Goal: Task Accomplishment & Management: Complete application form

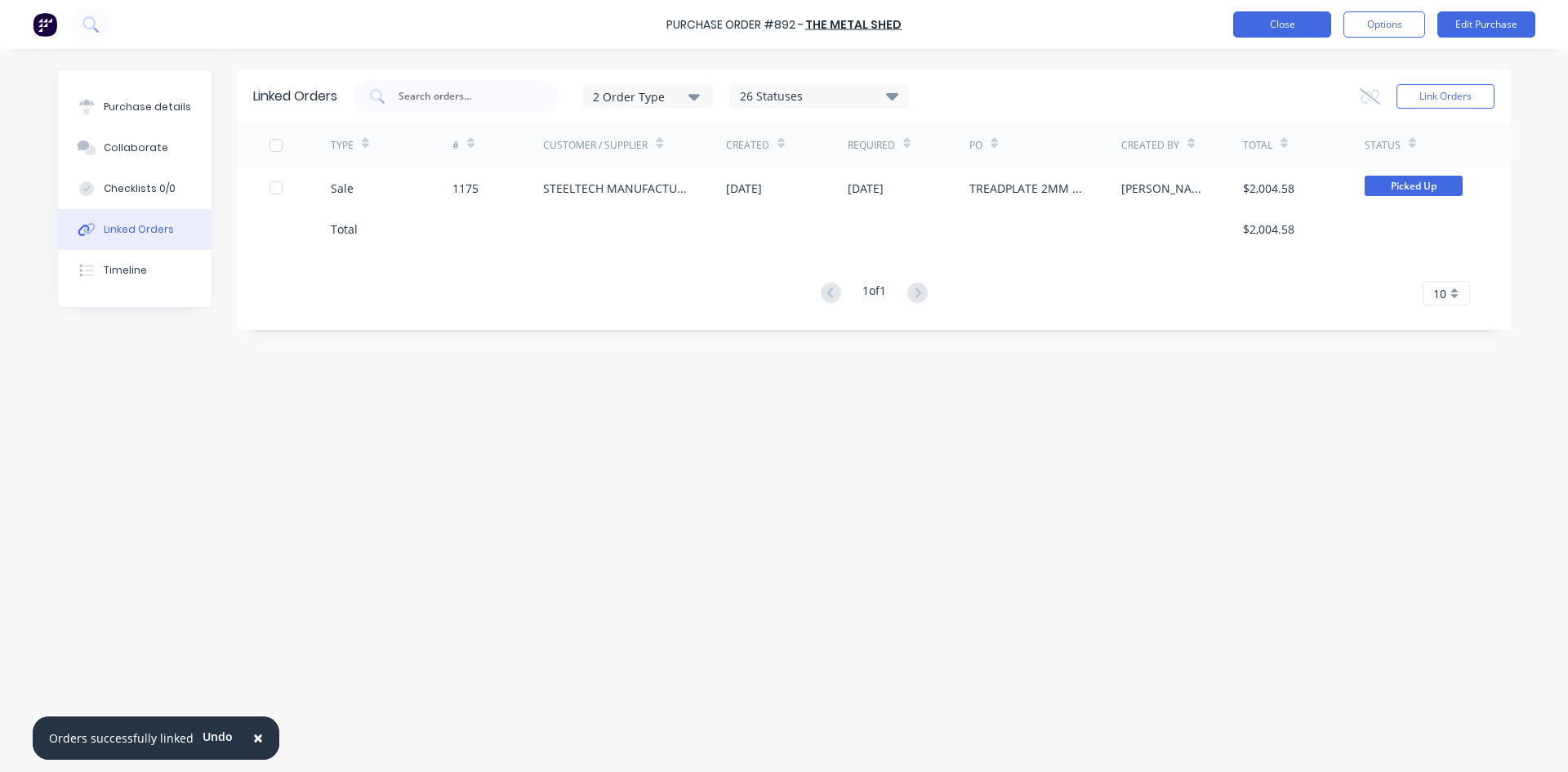
click at [1251, 36] on button "Close" at bounding box center [1281, 24] width 98 height 26
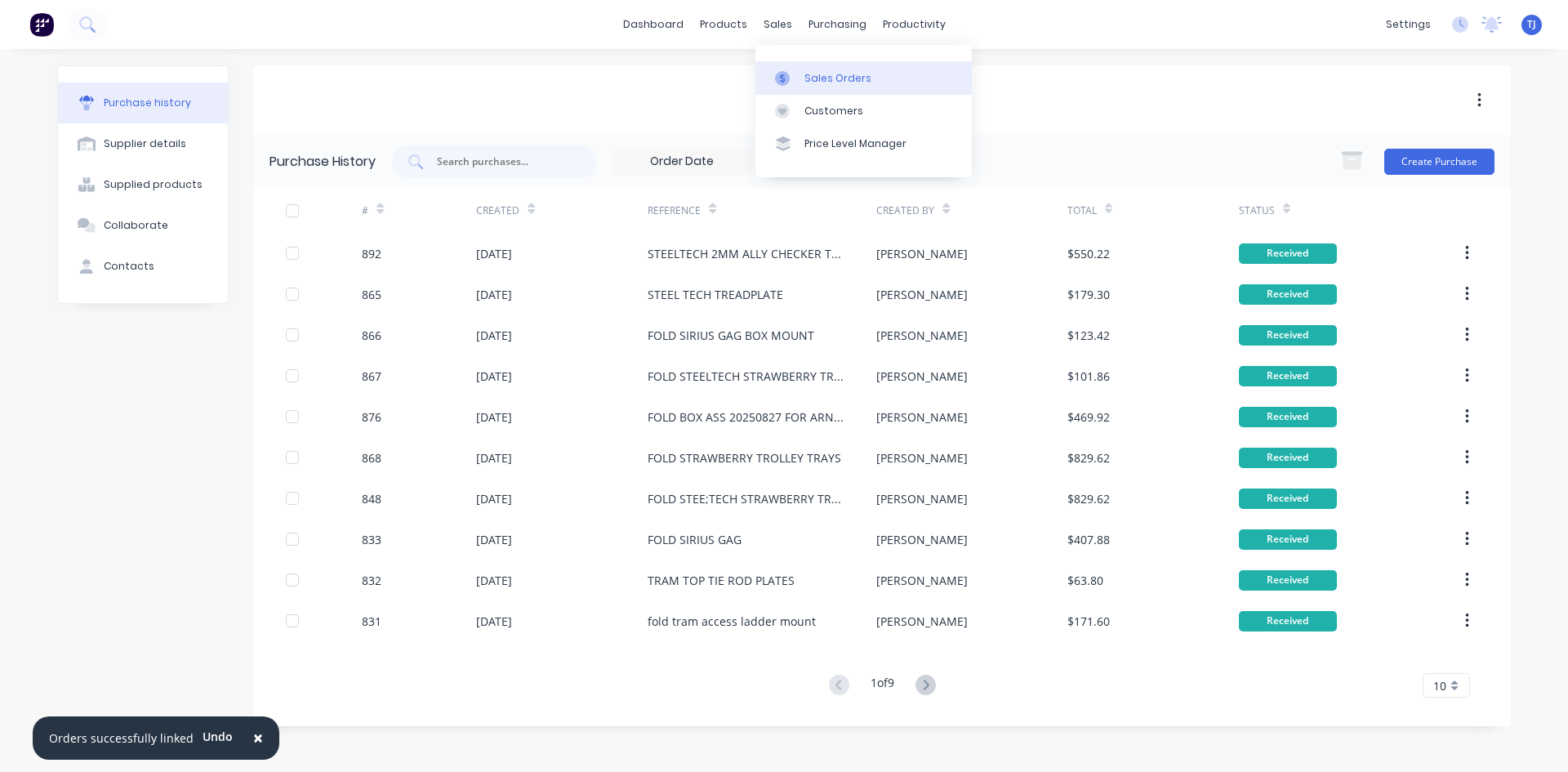
click at [811, 75] on div "Sales Orders" at bounding box center [838, 78] width 67 height 14
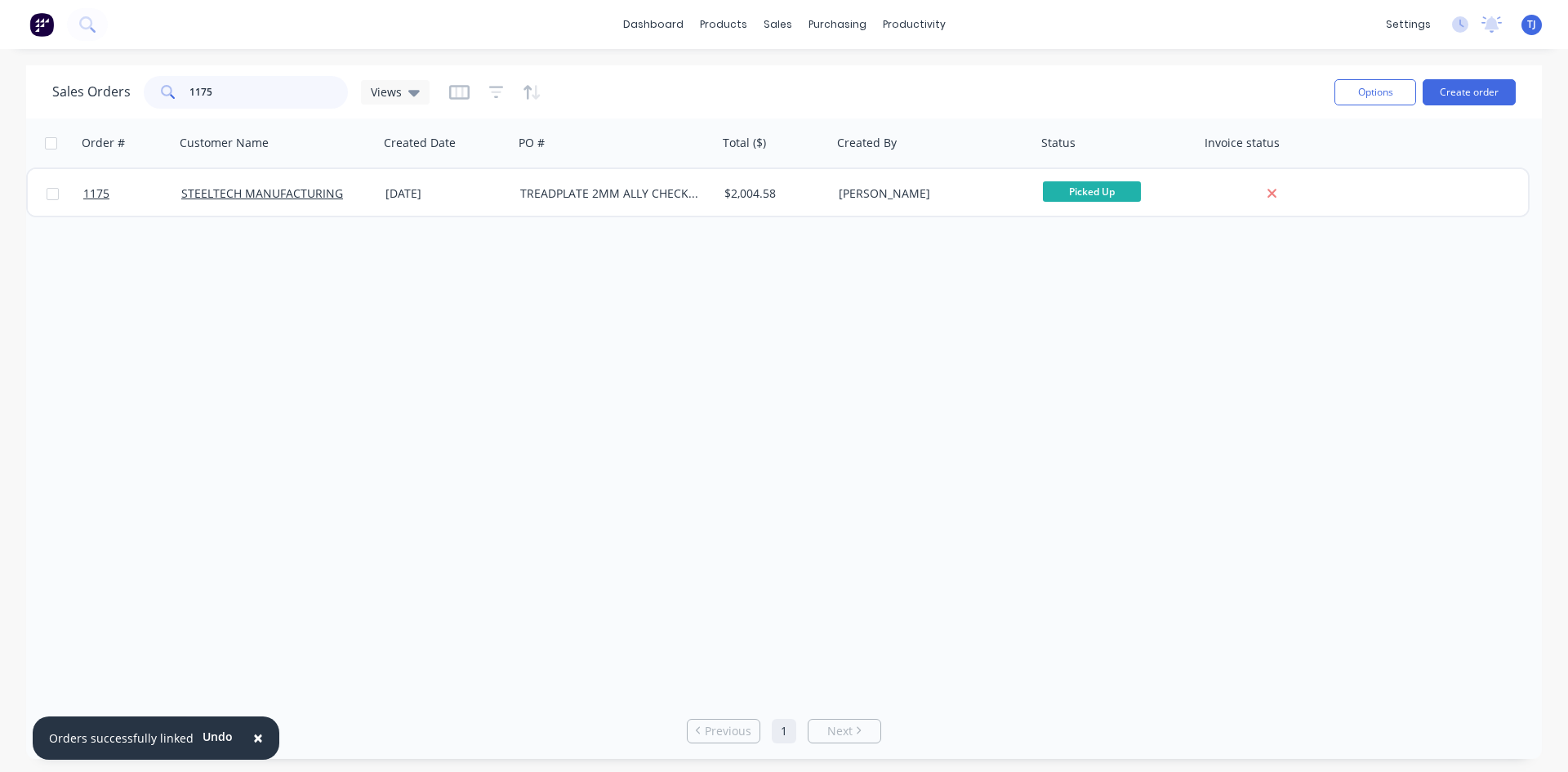
click at [264, 91] on input "1175" at bounding box center [269, 92] width 160 height 32
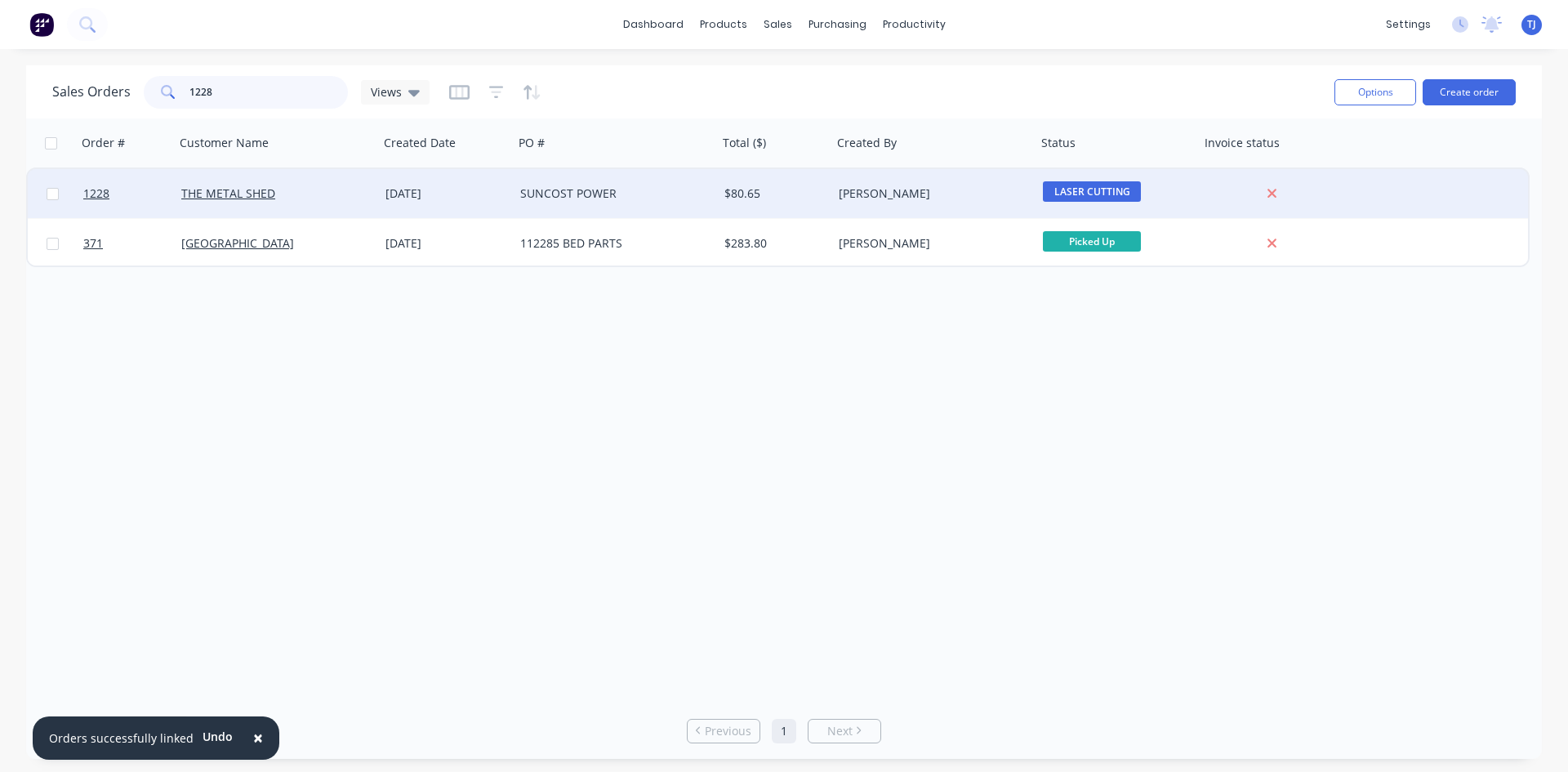
type input "1228"
click at [536, 178] on div "SUNCOST POWER" at bounding box center [616, 193] width 204 height 49
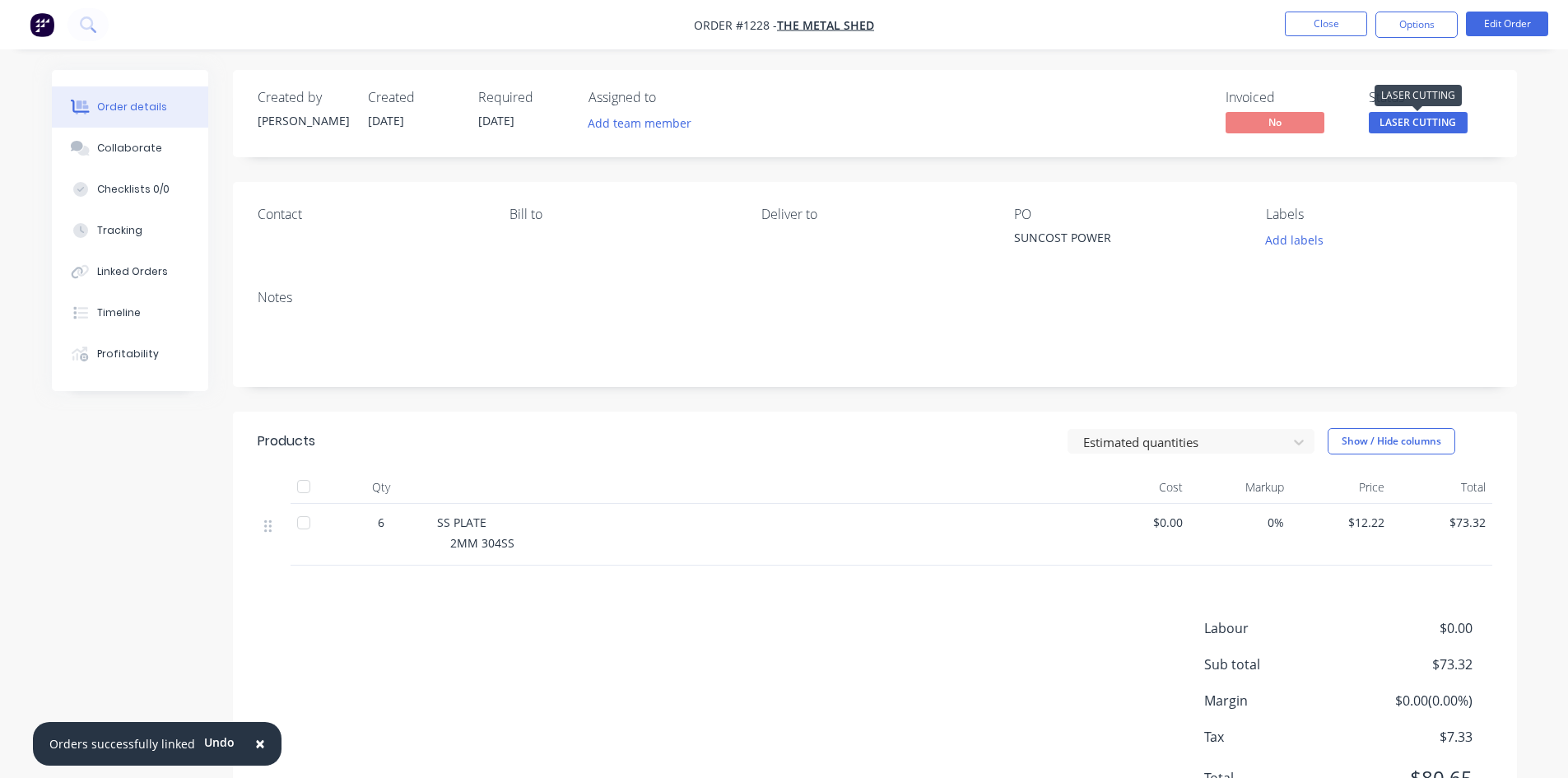
click at [1451, 123] on span "LASER CUTTING" at bounding box center [1418, 122] width 99 height 21
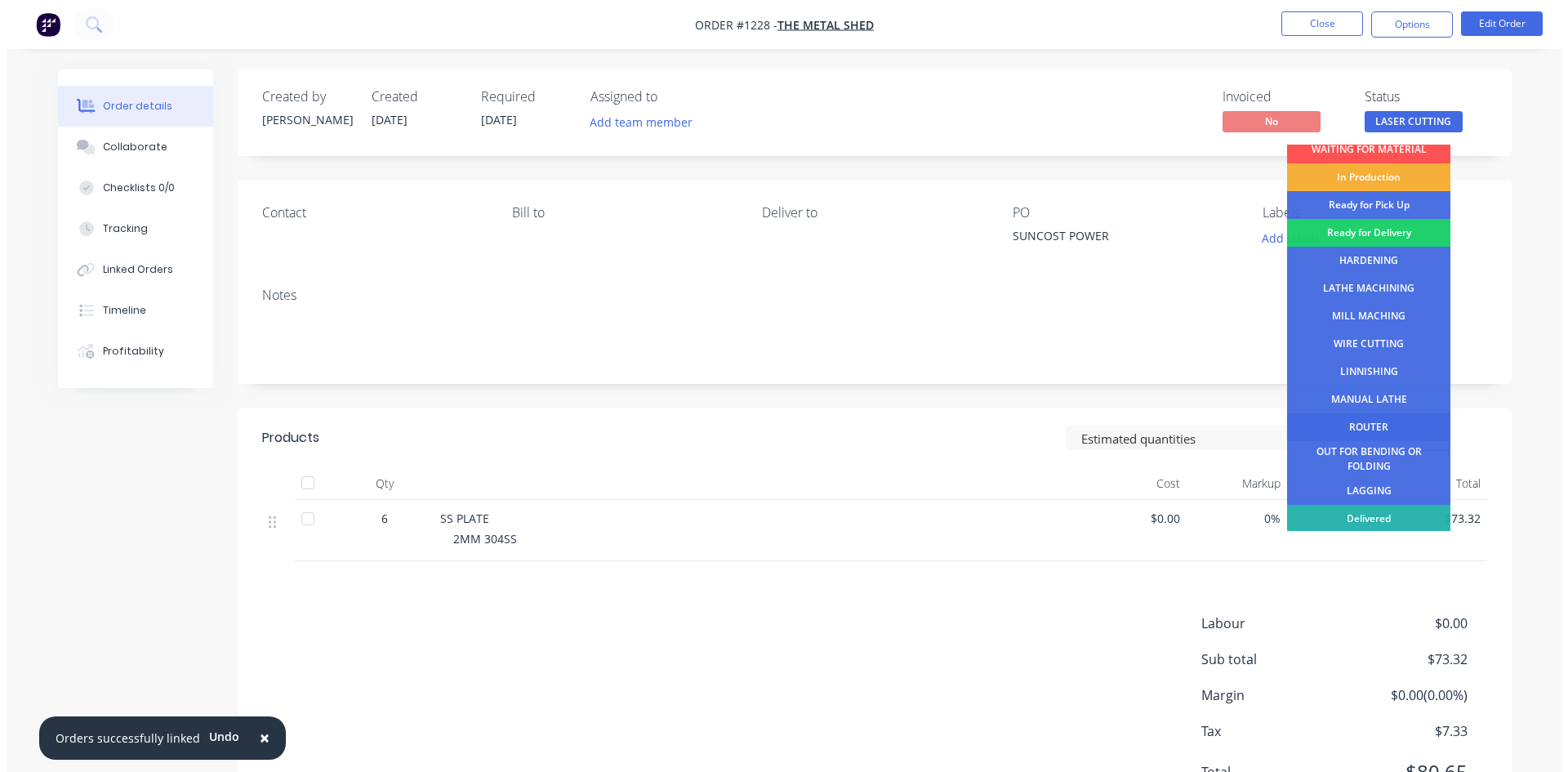
scroll to position [66, 0]
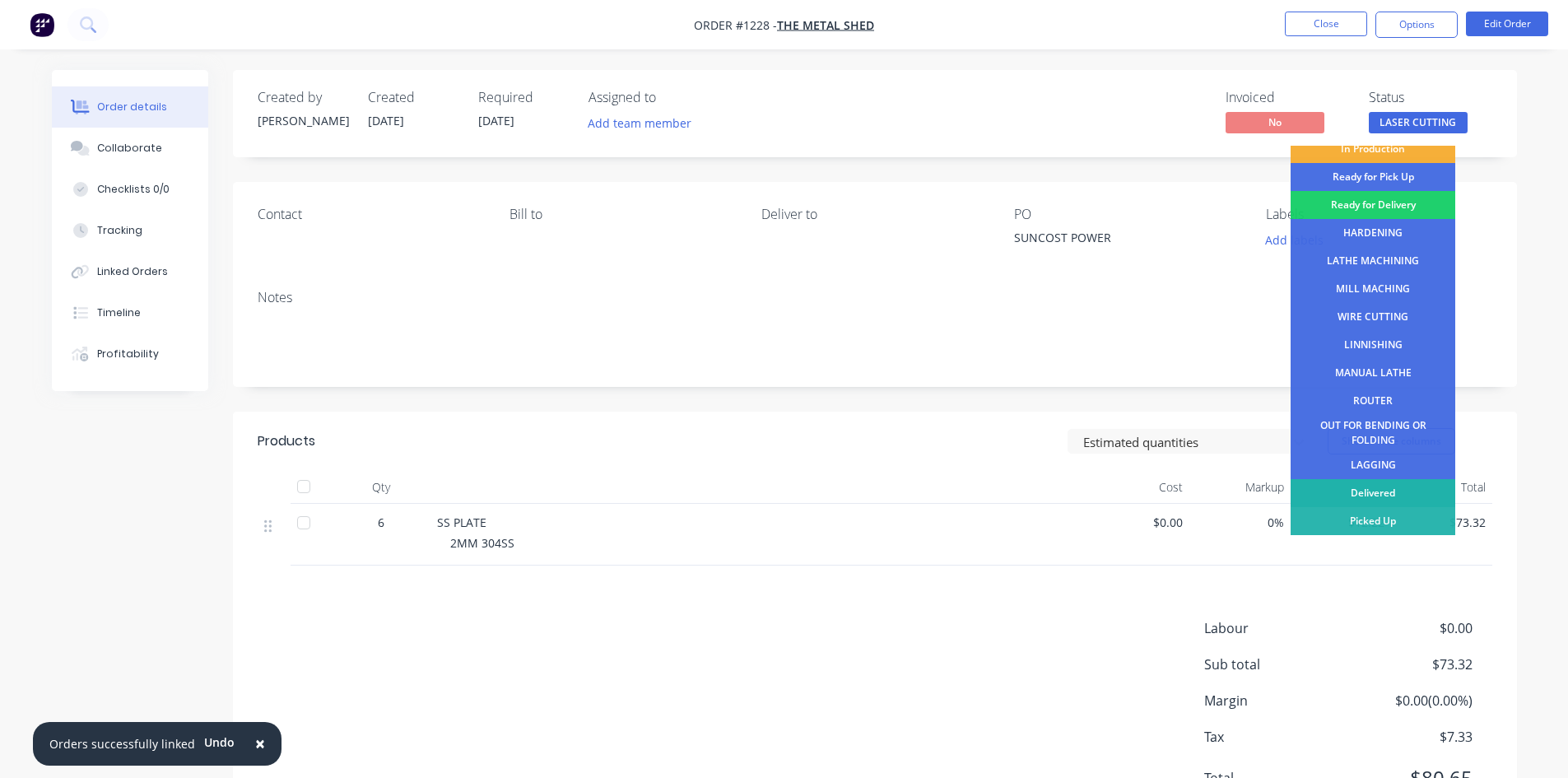
click at [1418, 481] on div "Delivered" at bounding box center [1373, 493] width 165 height 28
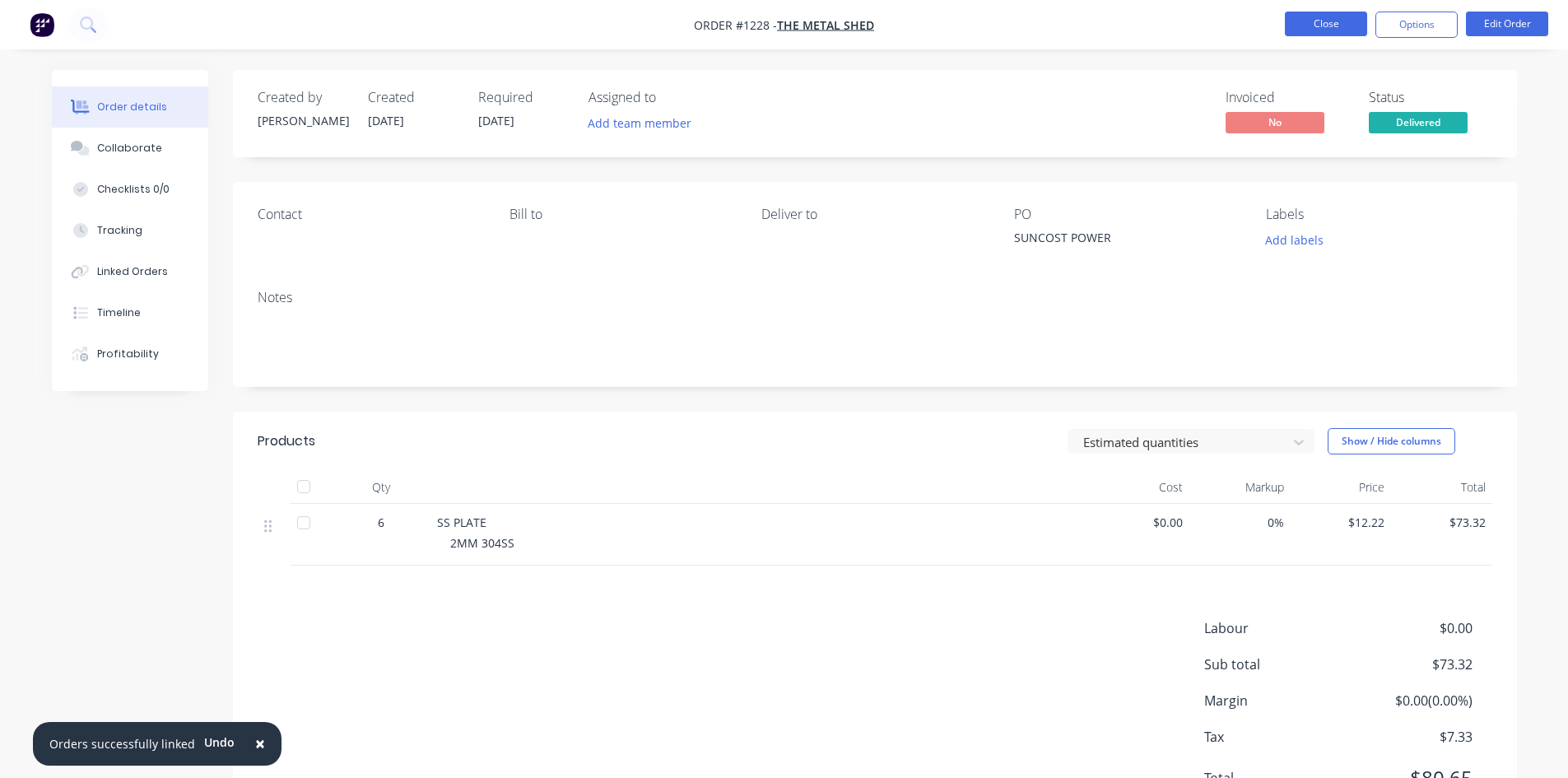
click at [1332, 24] on button "Close" at bounding box center [1326, 24] width 83 height 25
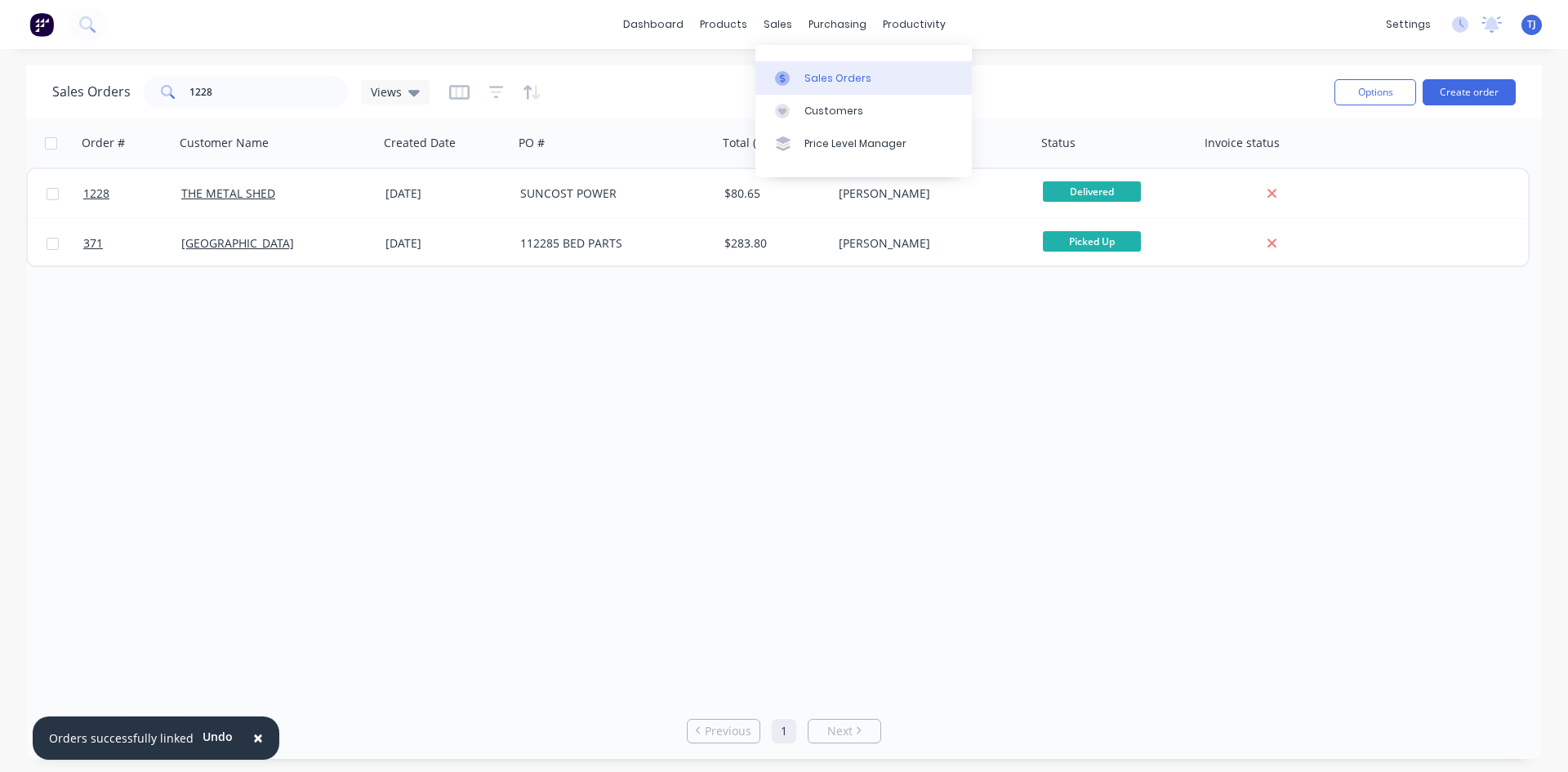
click at [809, 81] on div "Sales Orders" at bounding box center [838, 78] width 67 height 14
click at [831, 72] on div "Sales Orders" at bounding box center [838, 78] width 67 height 14
click at [1479, 85] on button "Create order" at bounding box center [1468, 92] width 93 height 26
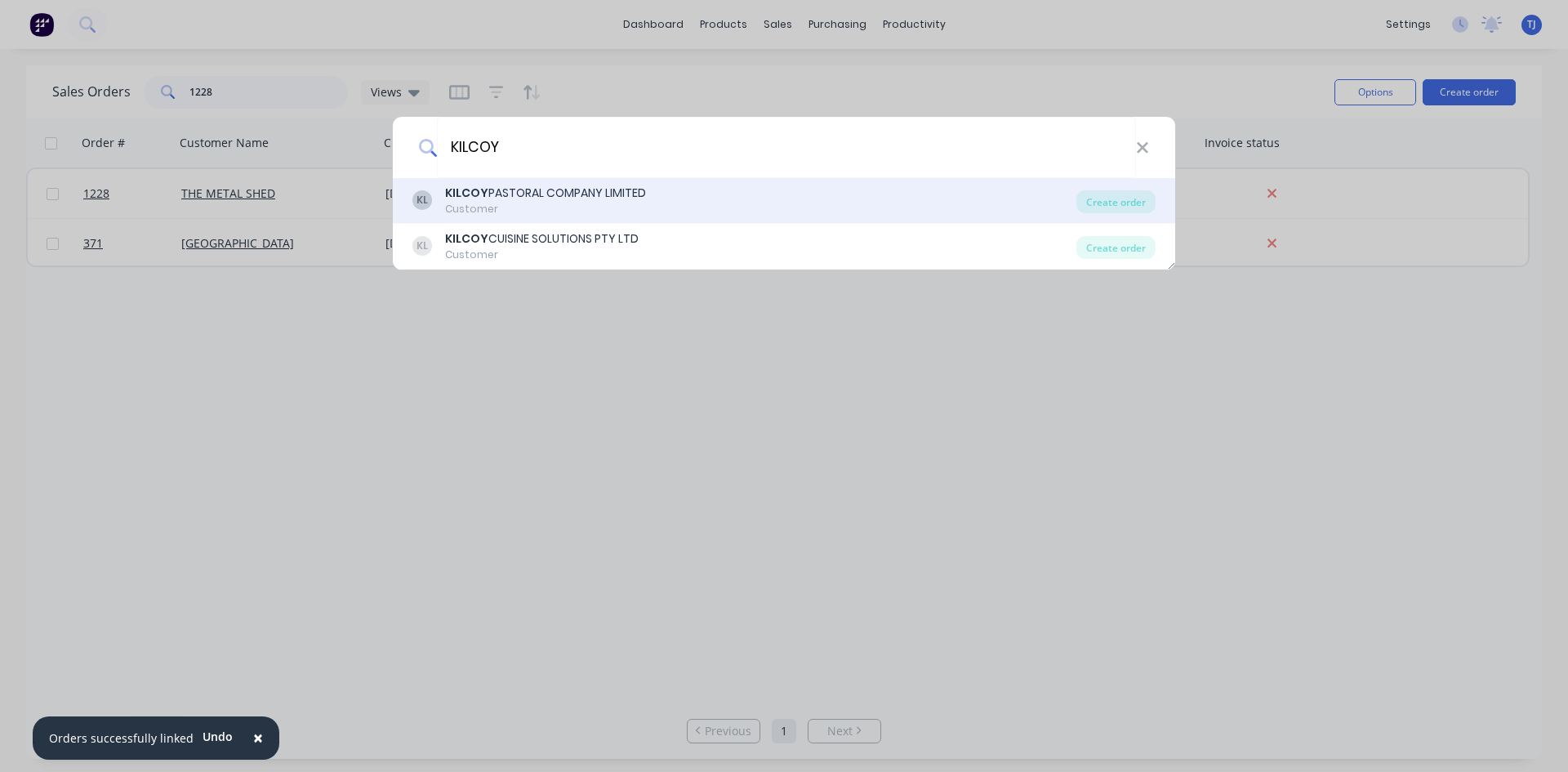
type input "KILCOY"
click at [555, 202] on div "Customer" at bounding box center [546, 209] width 201 height 14
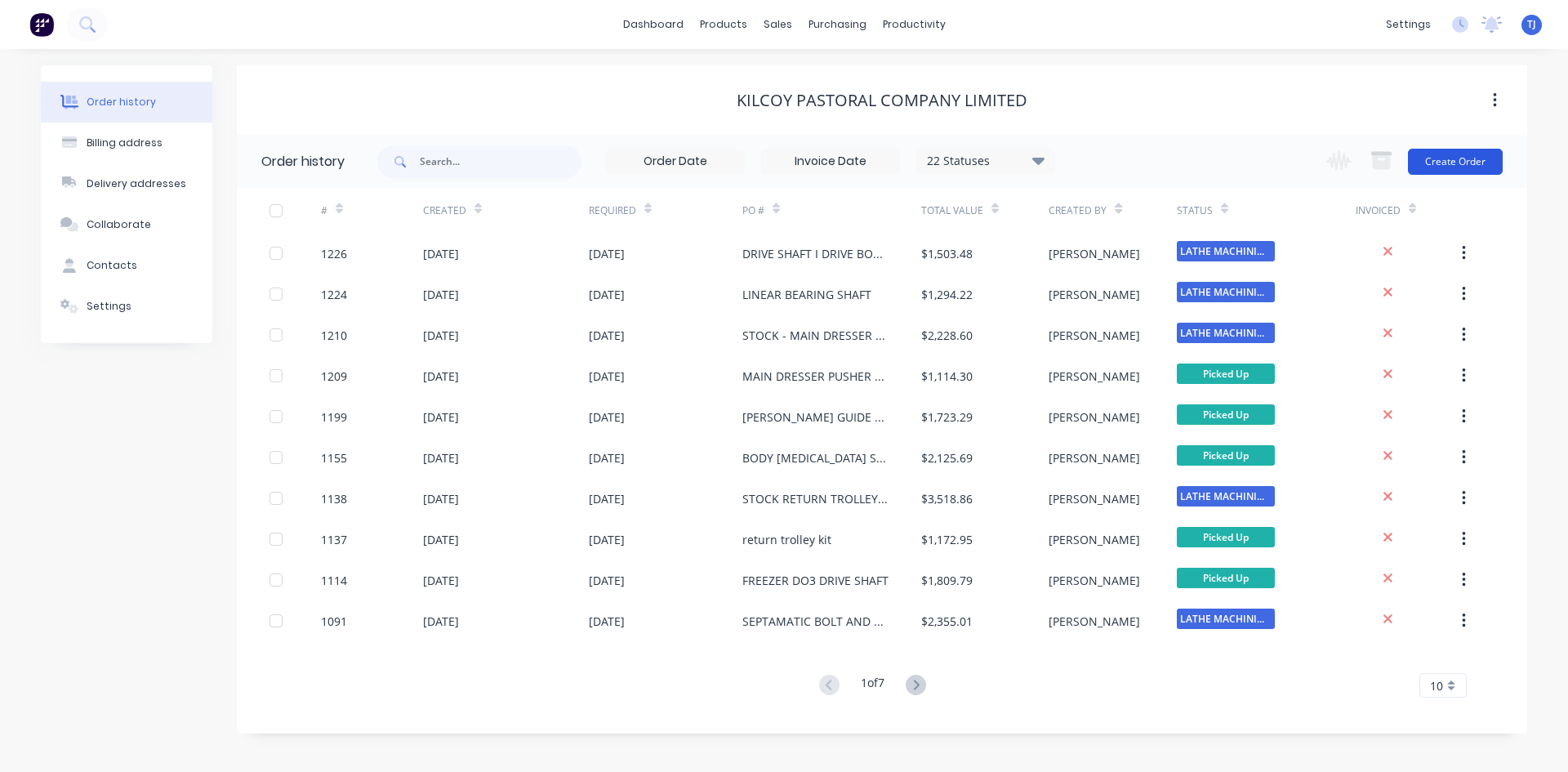
click at [1465, 162] on button "Create Order" at bounding box center [1454, 161] width 95 height 26
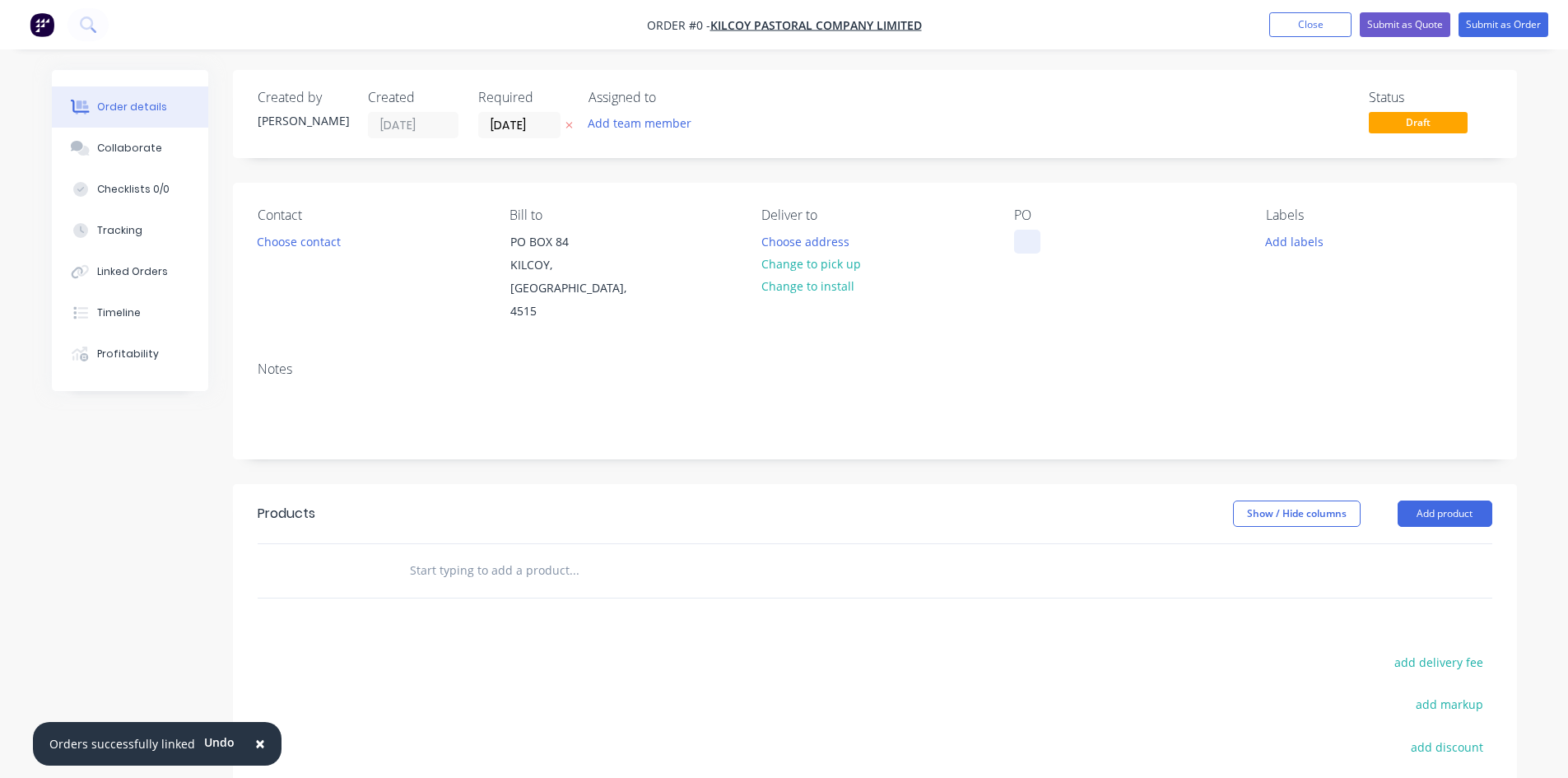
click at [1021, 236] on div at bounding box center [1027, 242] width 26 height 24
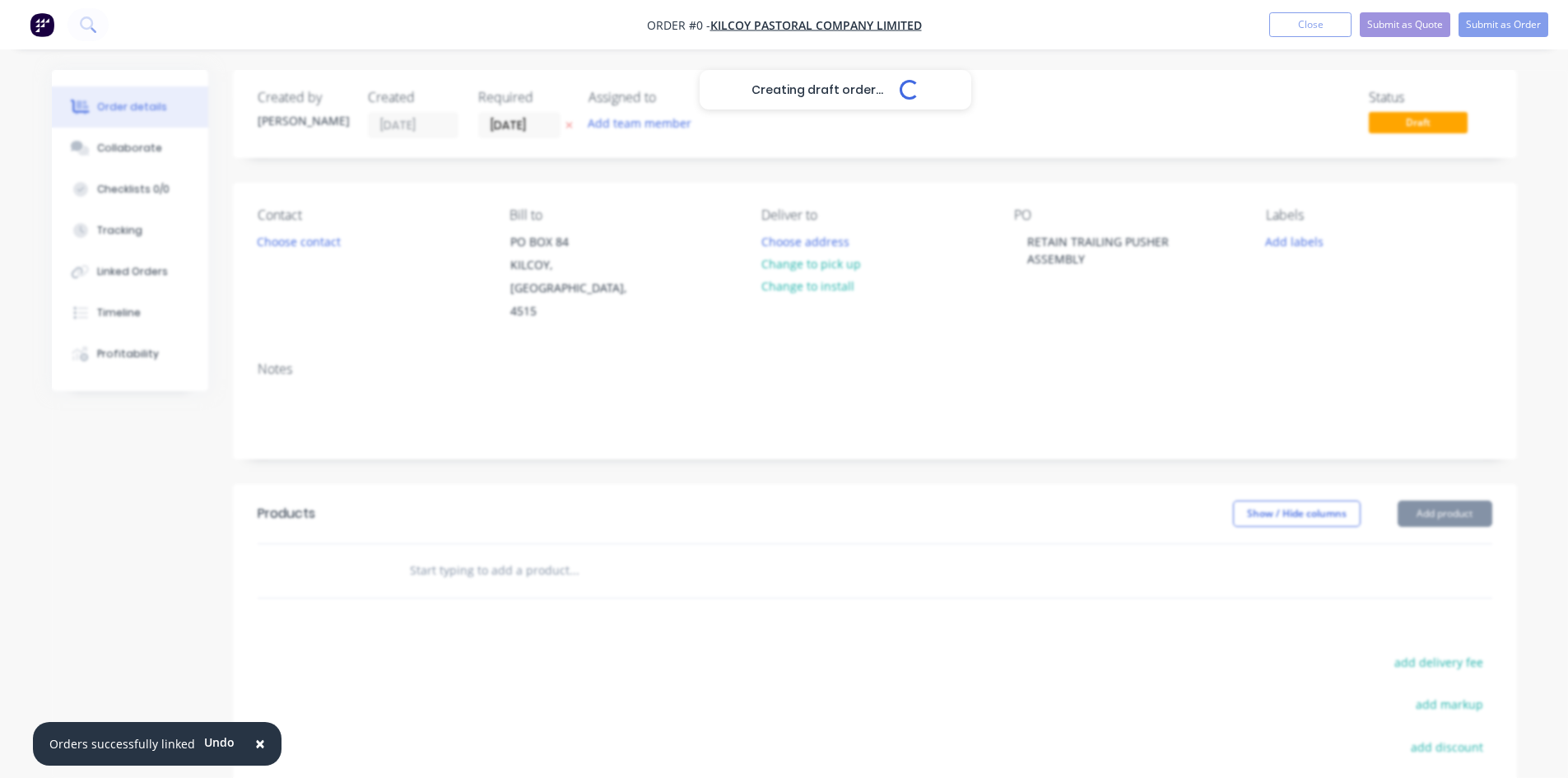
click at [1414, 495] on div "Creating draft order... Loading... Order details Collaborate Checklists 0/0 Tra…" at bounding box center [784, 544] width 1498 height 948
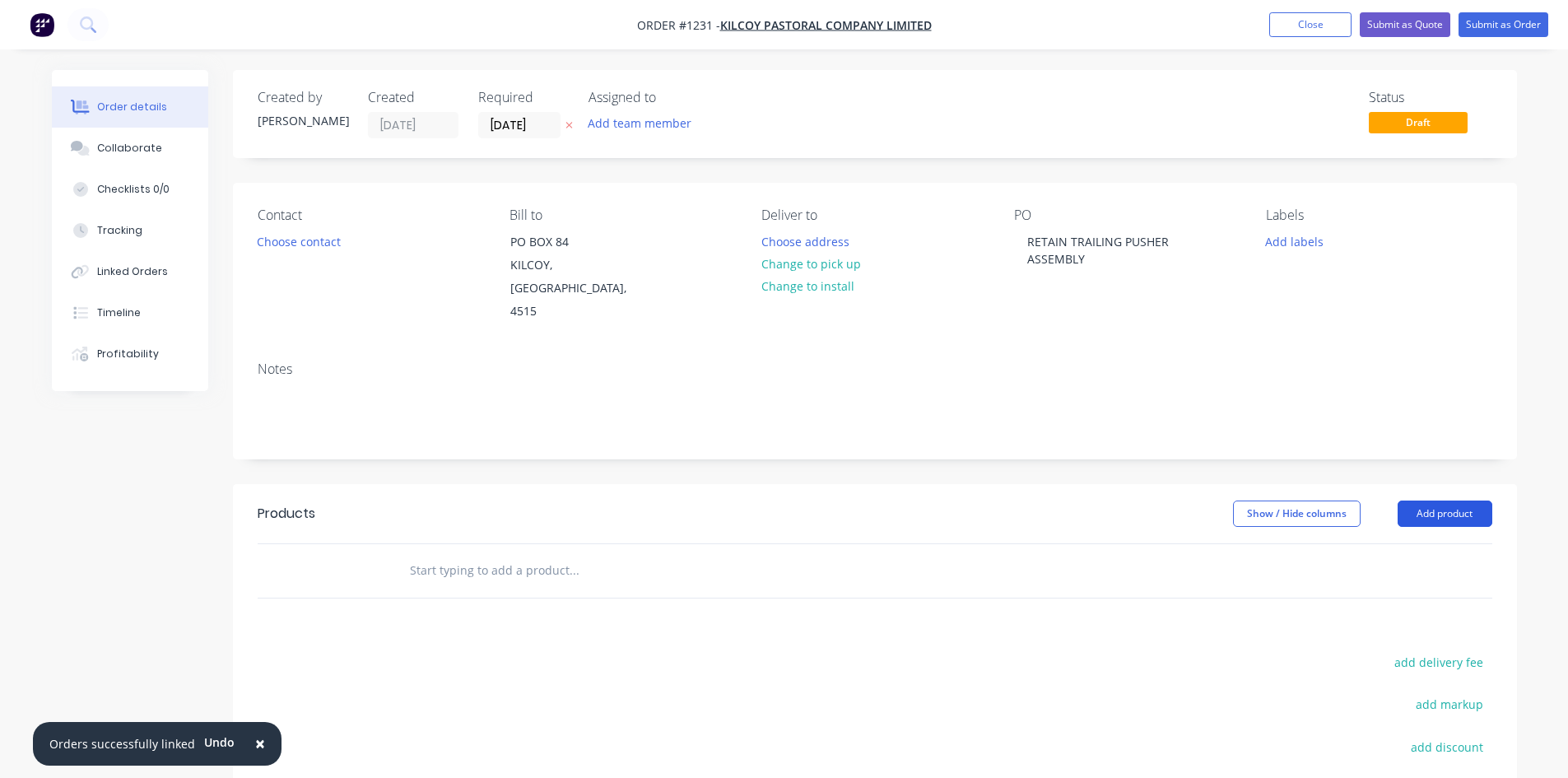
click at [1414, 501] on button "Add product" at bounding box center [1445, 514] width 95 height 26
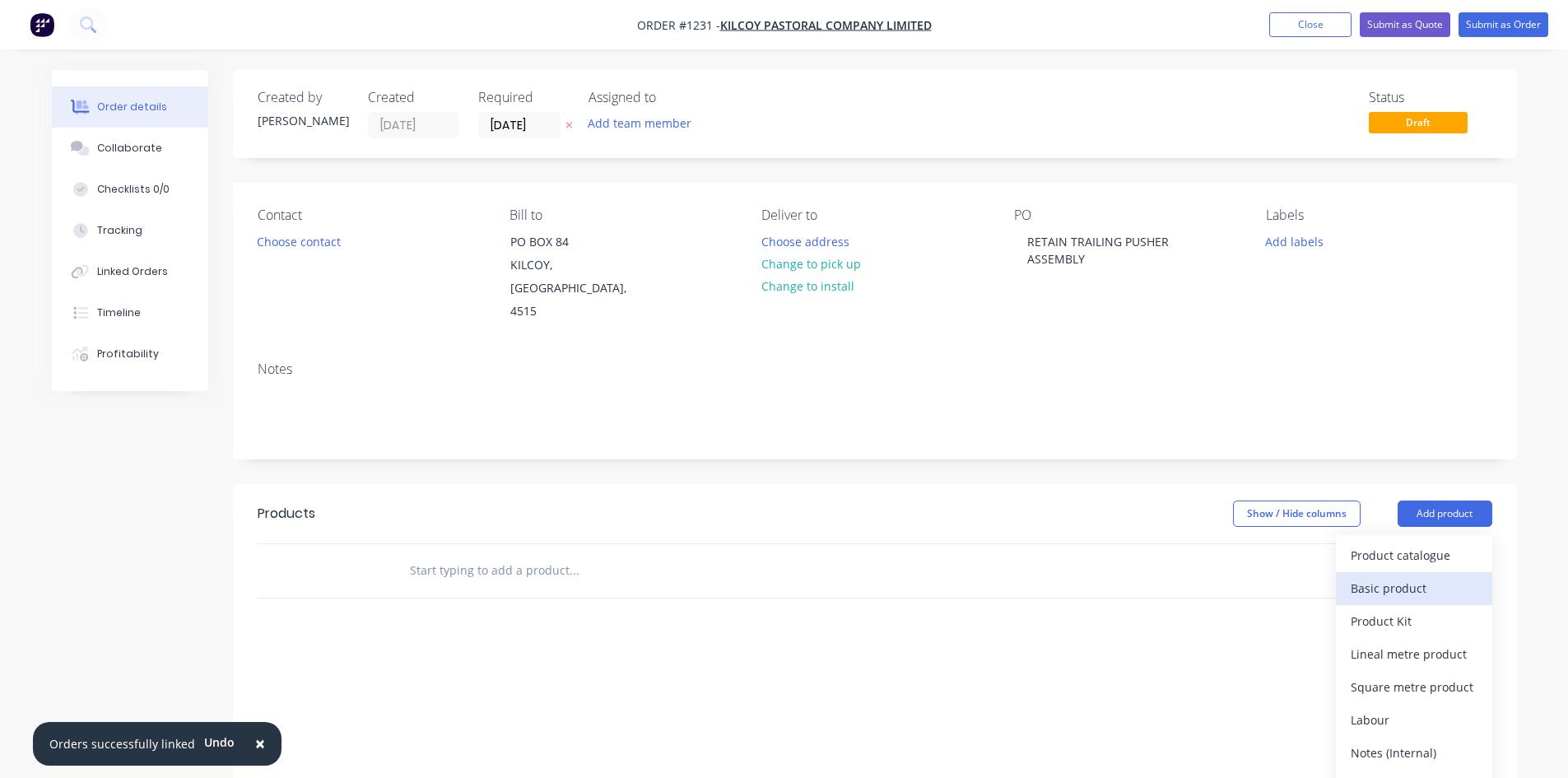
click at [1397, 576] on div "Basic product" at bounding box center [1413, 588] width 126 height 24
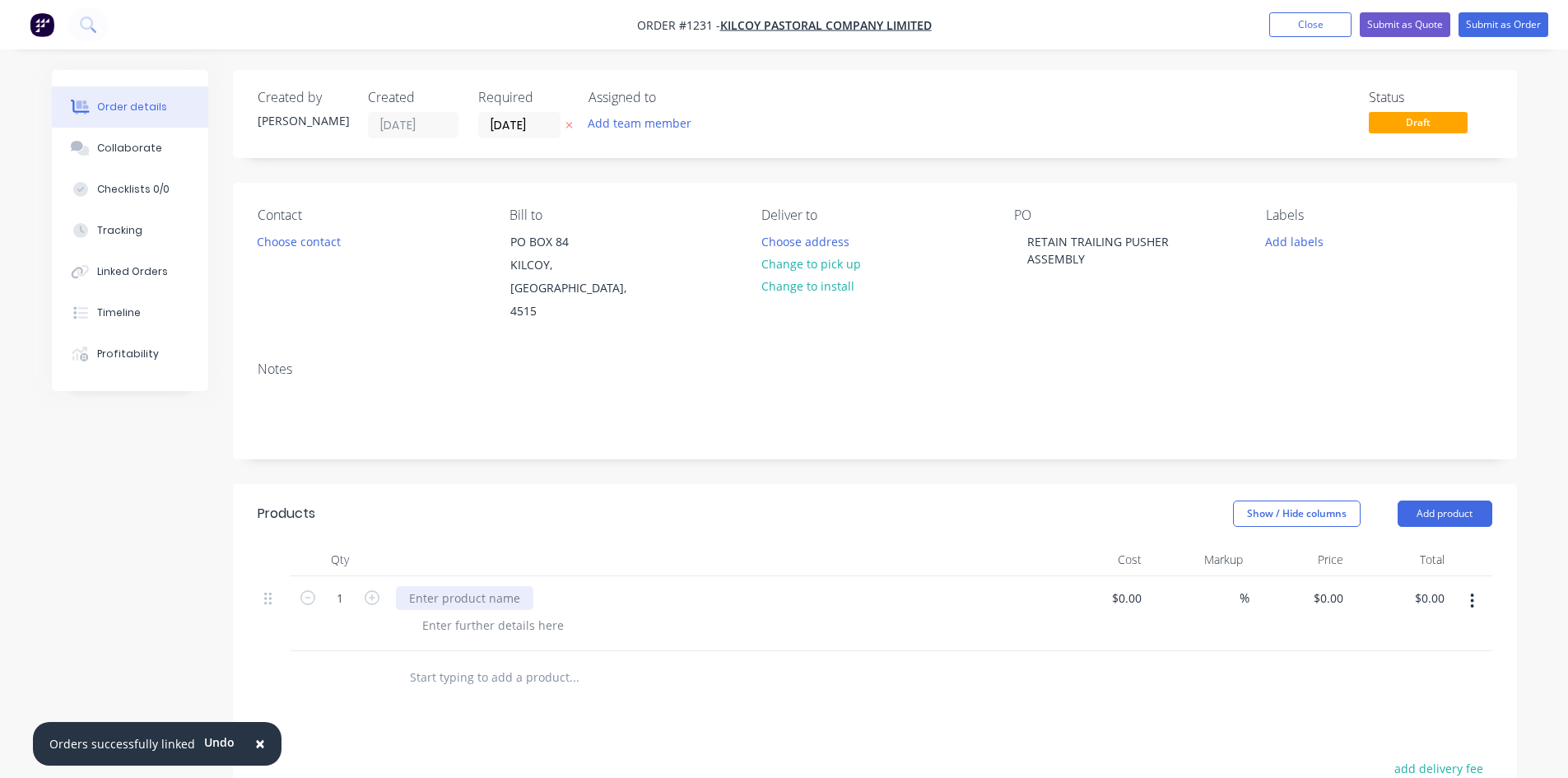
drag, startPoint x: 434, startPoint y: 571, endPoint x: 431, endPoint y: 562, distance: 9.5
click at [434, 586] on div at bounding box center [464, 598] width 137 height 24
click at [345, 586] on input "1" at bounding box center [339, 598] width 43 height 25
type input "8"
click at [1336, 586] on input "0" at bounding box center [1340, 598] width 19 height 24
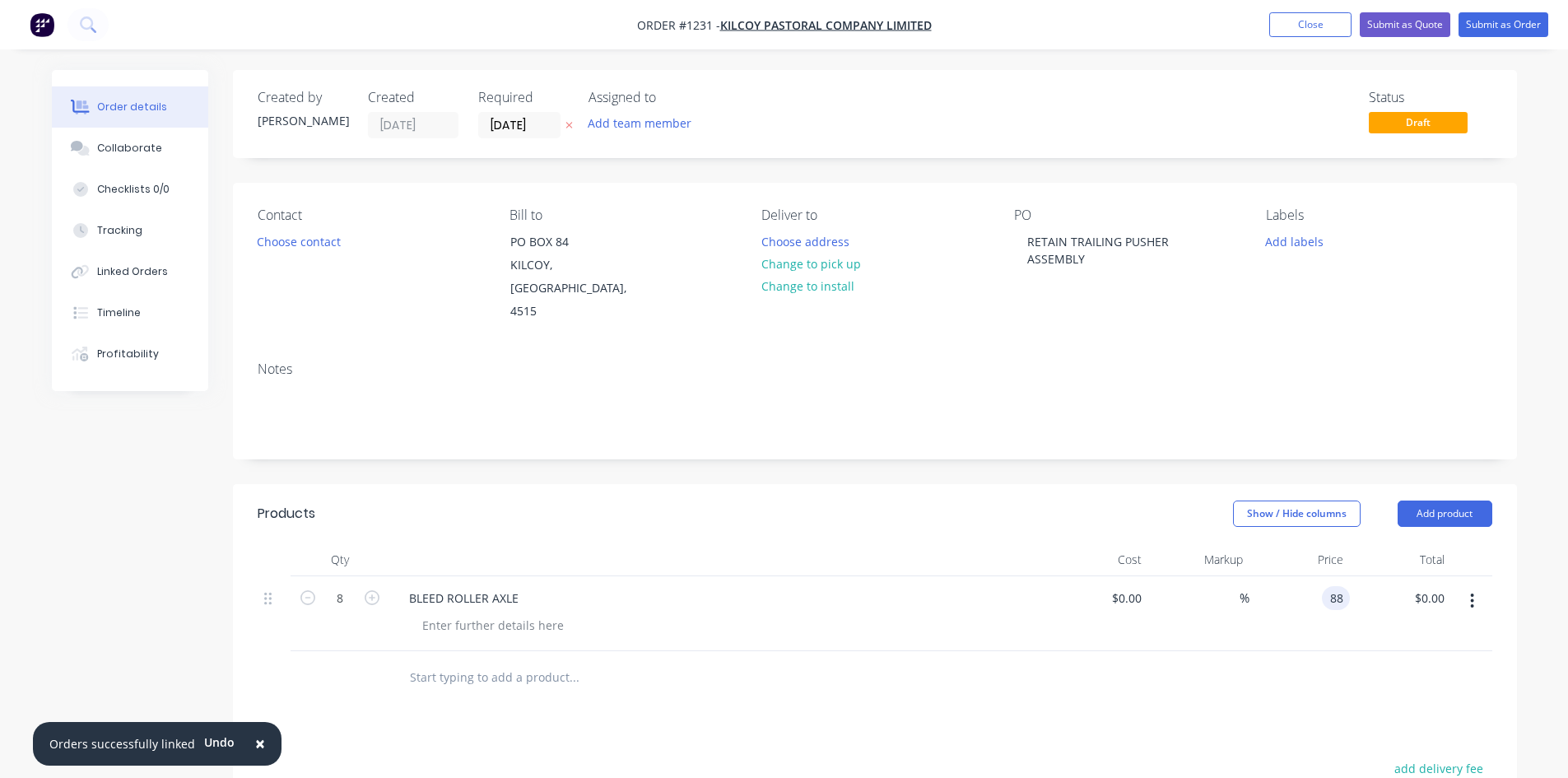
type input "$88.00"
type input "$704.00"
click at [1471, 593] on icon "button" at bounding box center [1473, 601] width 4 height 15
click at [1433, 633] on button "Save to catalogue" at bounding box center [1414, 643] width 156 height 33
click at [1452, 501] on button "Add product" at bounding box center [1445, 514] width 95 height 26
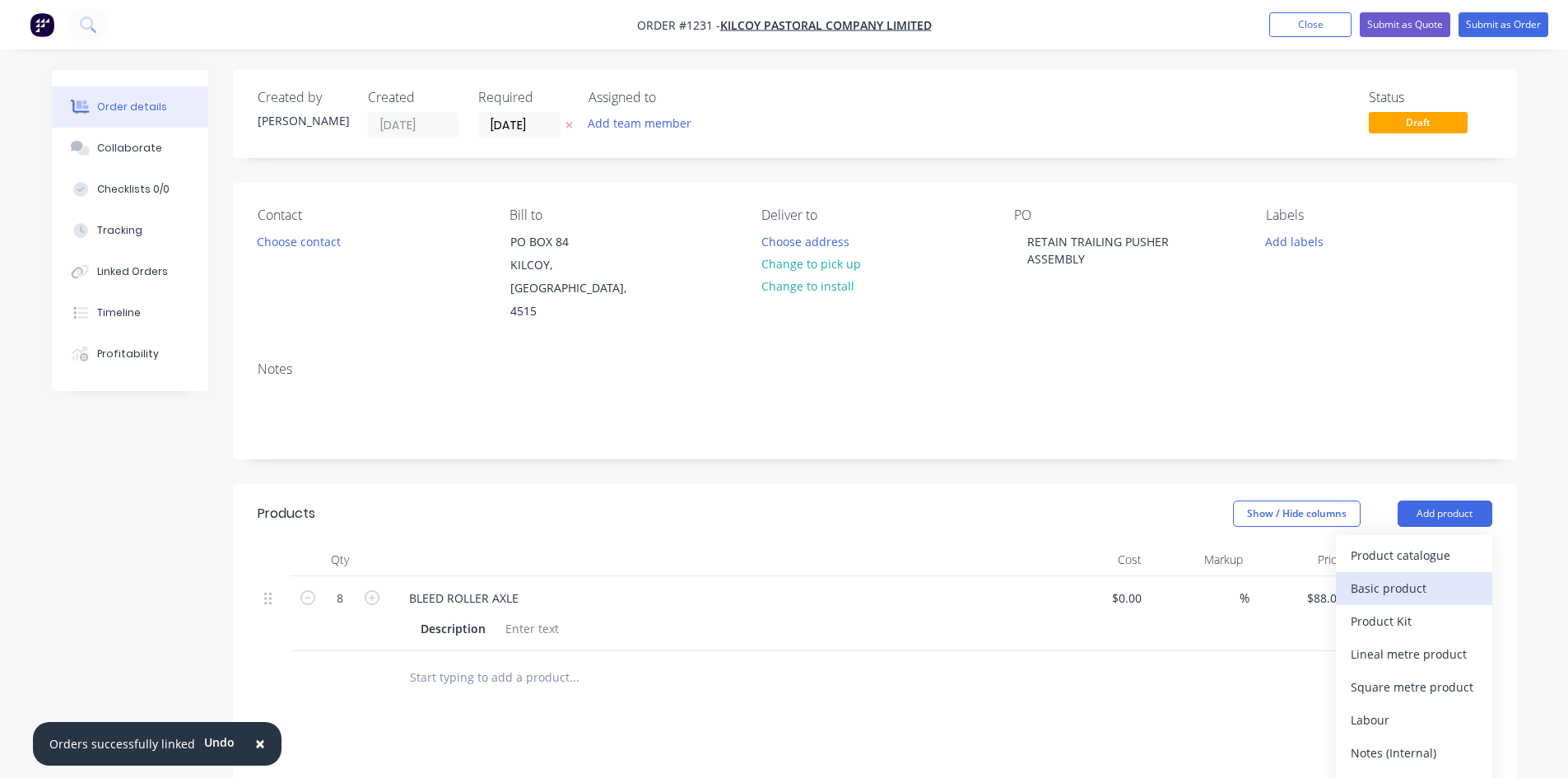
click at [1397, 576] on div "Basic product" at bounding box center [1413, 588] width 126 height 24
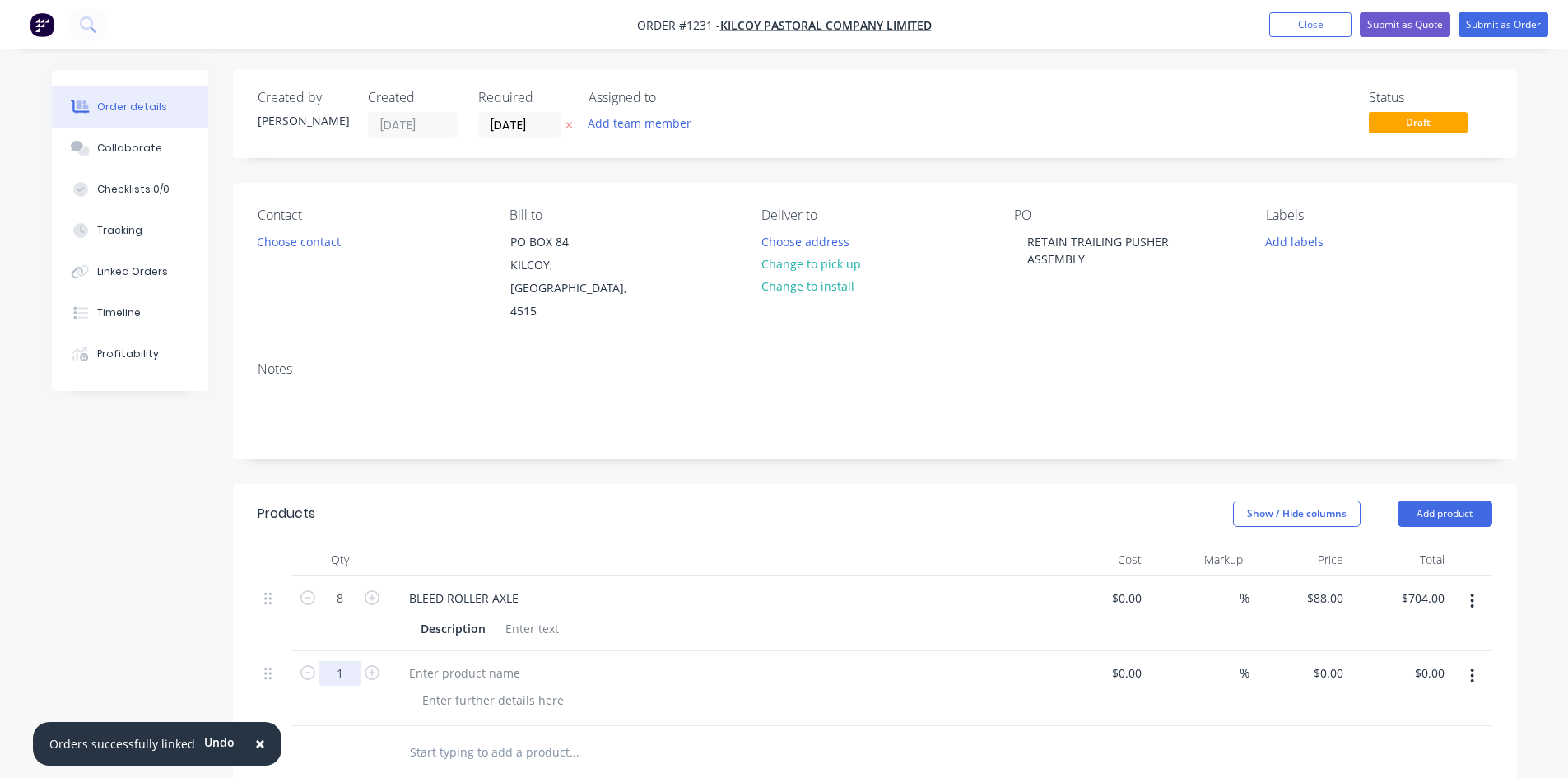
click at [335, 661] on input "1" at bounding box center [339, 673] width 43 height 25
type input "8"
click at [455, 661] on div at bounding box center [464, 673] width 137 height 24
click at [1336, 661] on input "0" at bounding box center [1331, 673] width 38 height 24
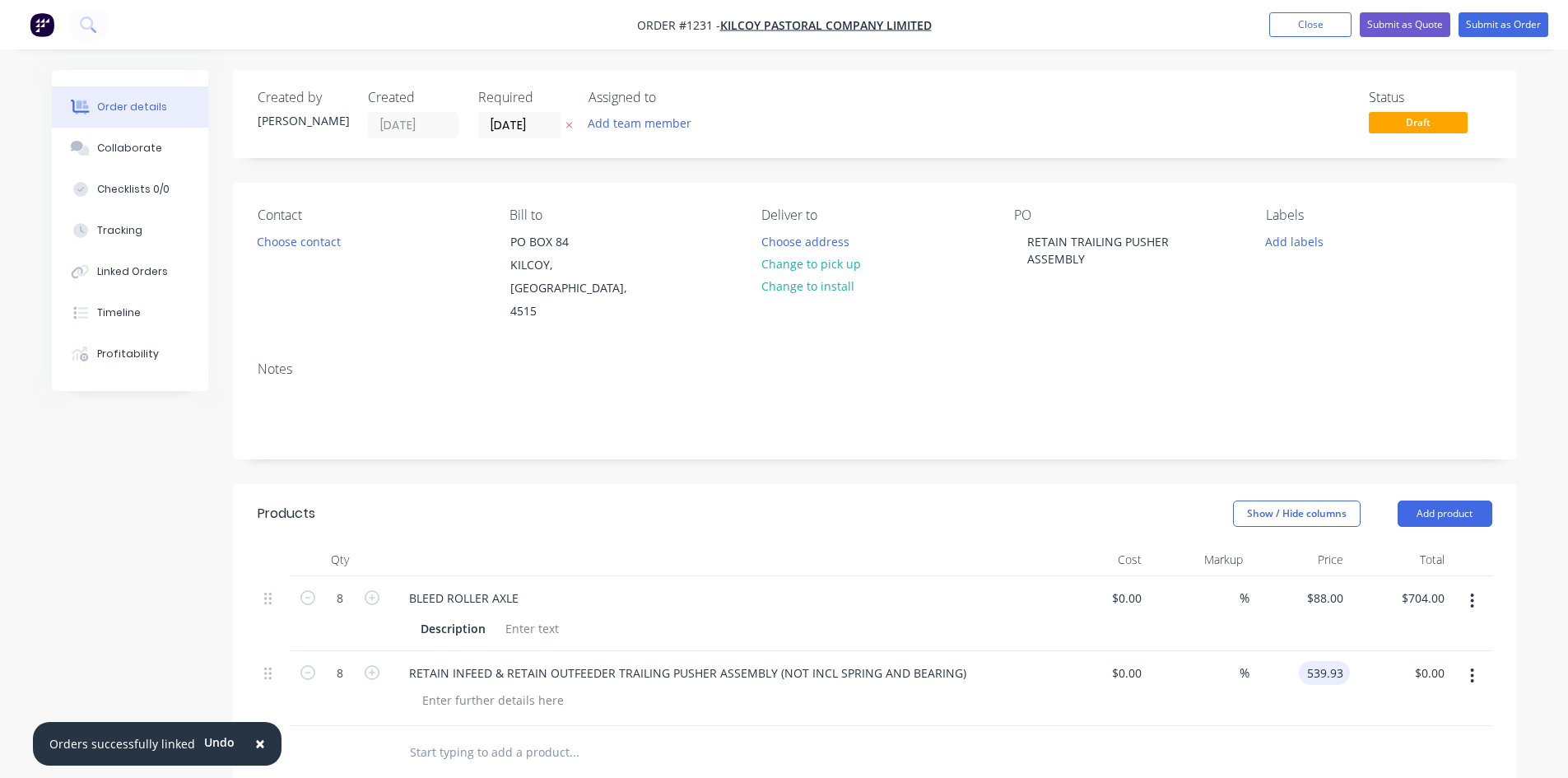
type input "$539.93"
type input "$4,319.44"
click at [1473, 666] on icon "button" at bounding box center [1472, 675] width 5 height 18
click at [1412, 708] on button "Save to catalogue" at bounding box center [1414, 718] width 156 height 33
click at [1513, 32] on button "Submit as Order" at bounding box center [1503, 25] width 90 height 25
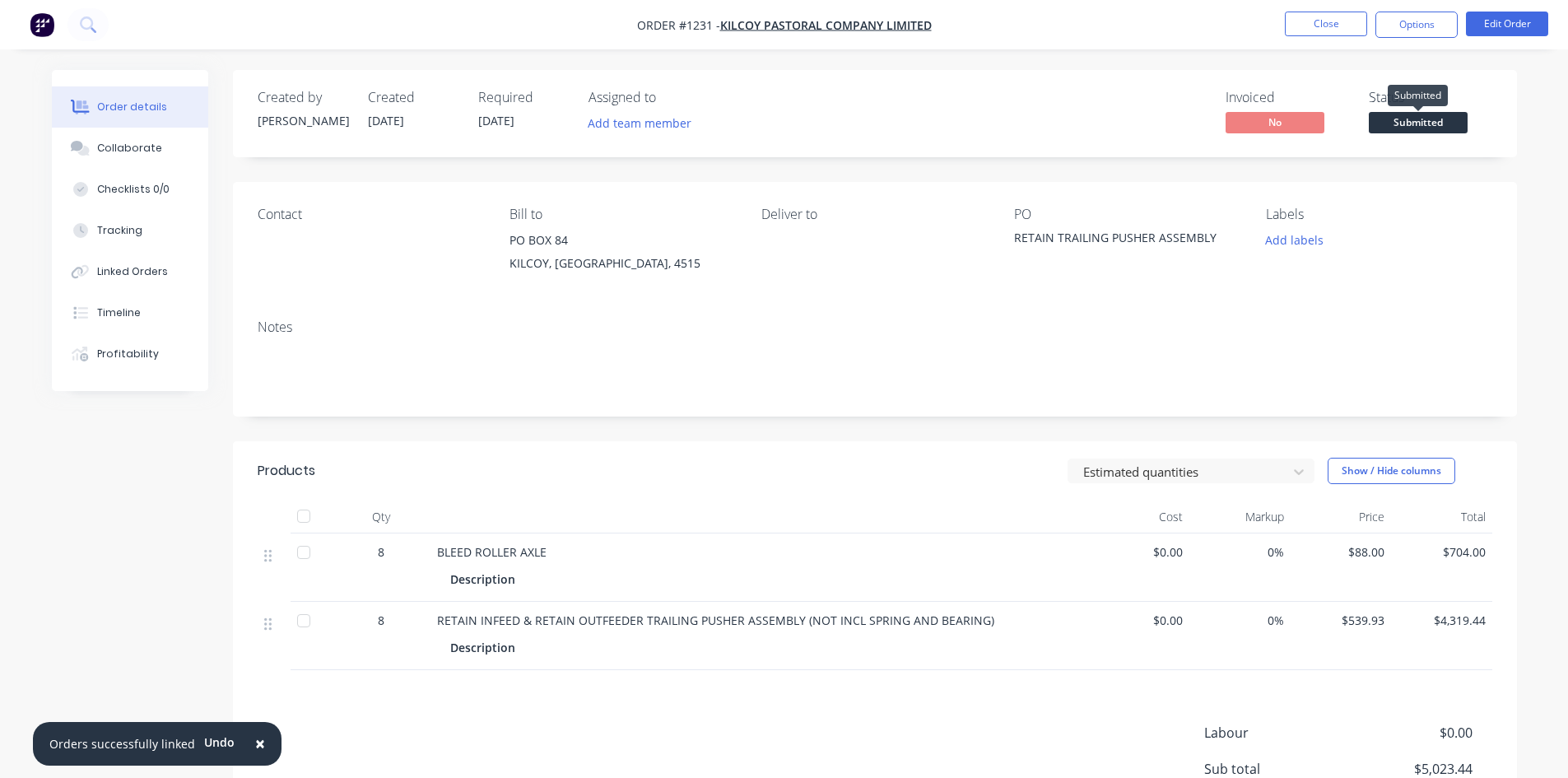
click at [1437, 117] on span "Submitted" at bounding box center [1418, 122] width 99 height 21
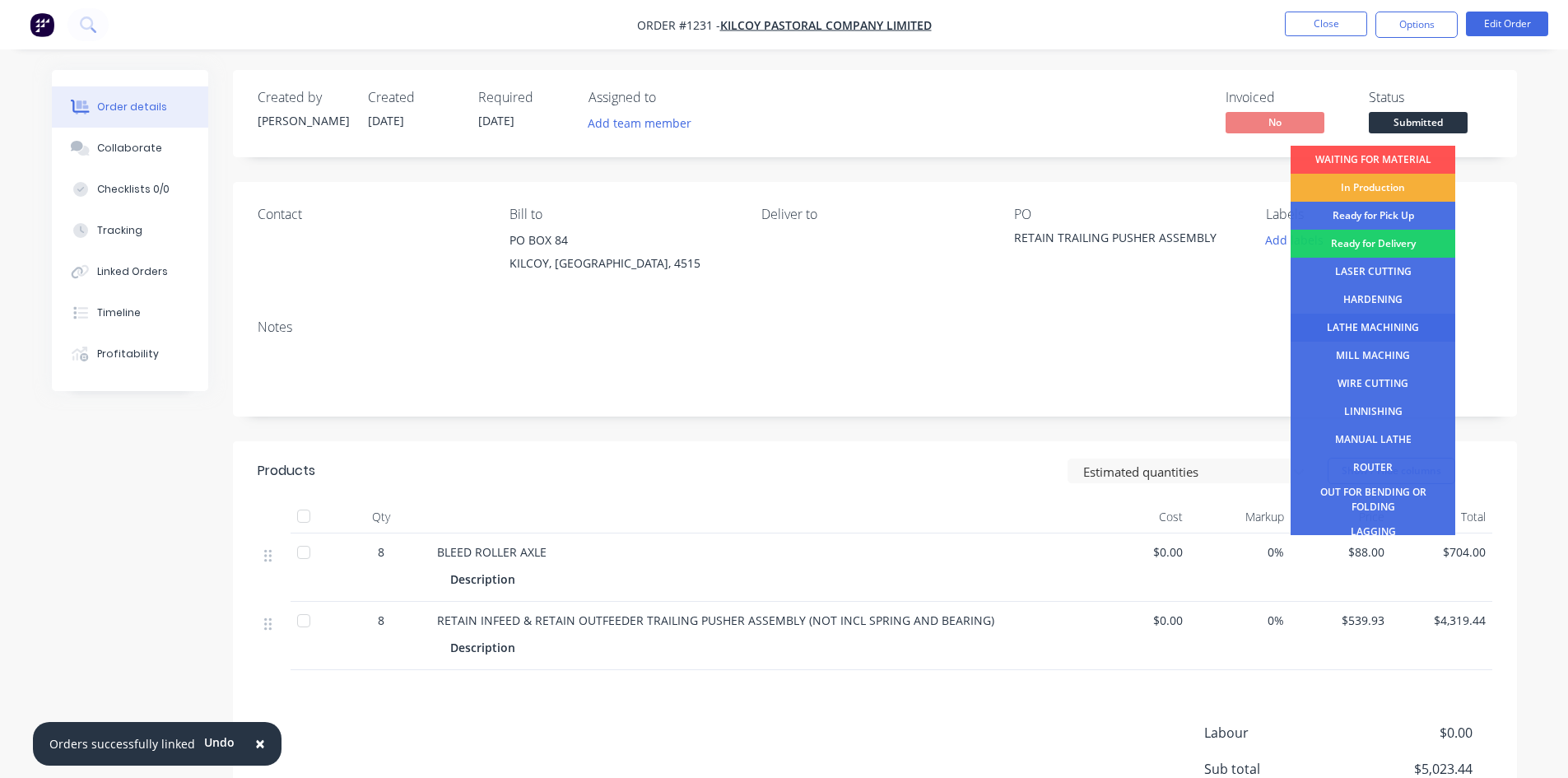
click at [1383, 325] on div "LATHE MACHINING" at bounding box center [1373, 327] width 165 height 28
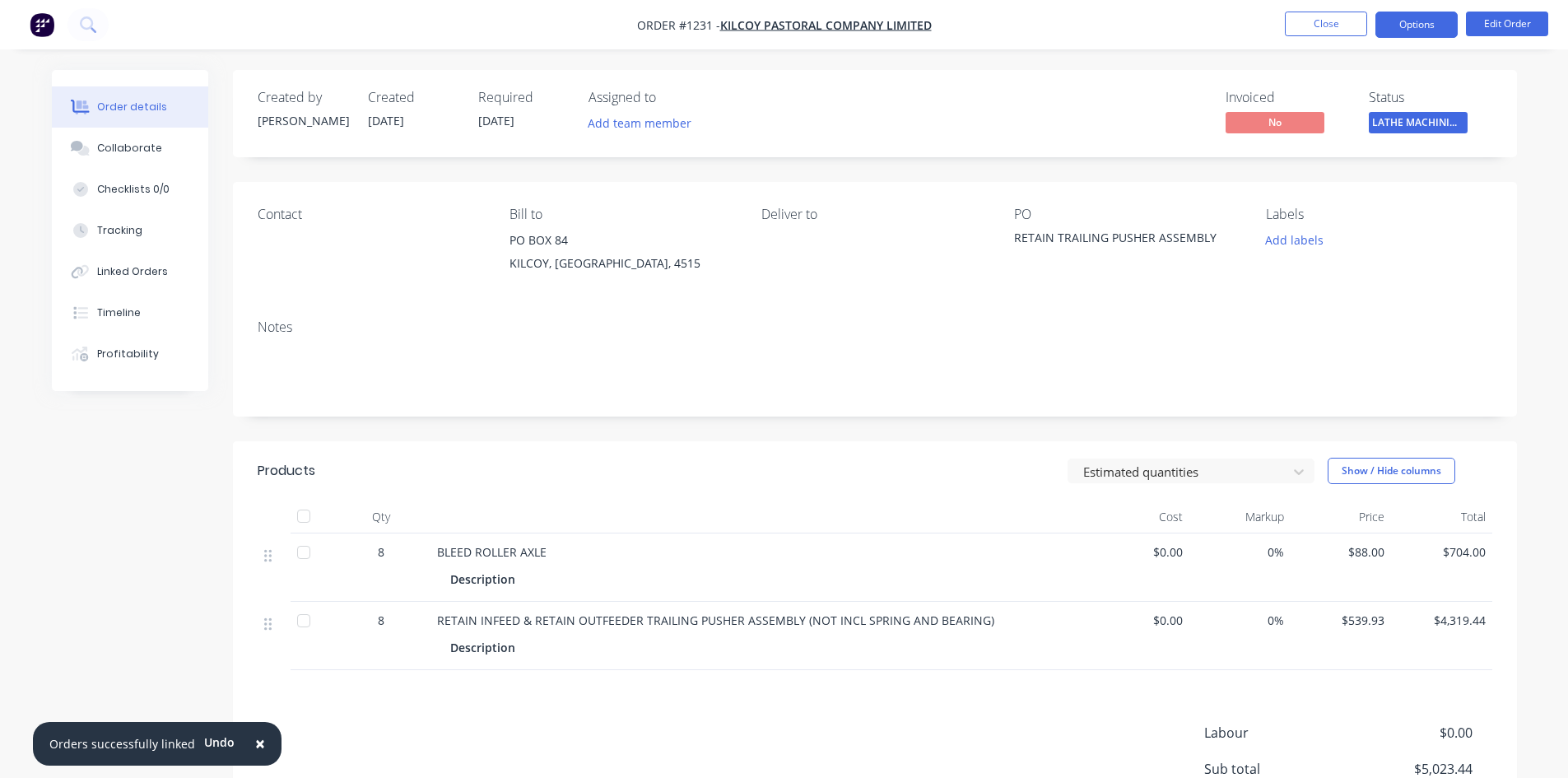
click at [1420, 21] on button "Options" at bounding box center [1416, 25] width 83 height 26
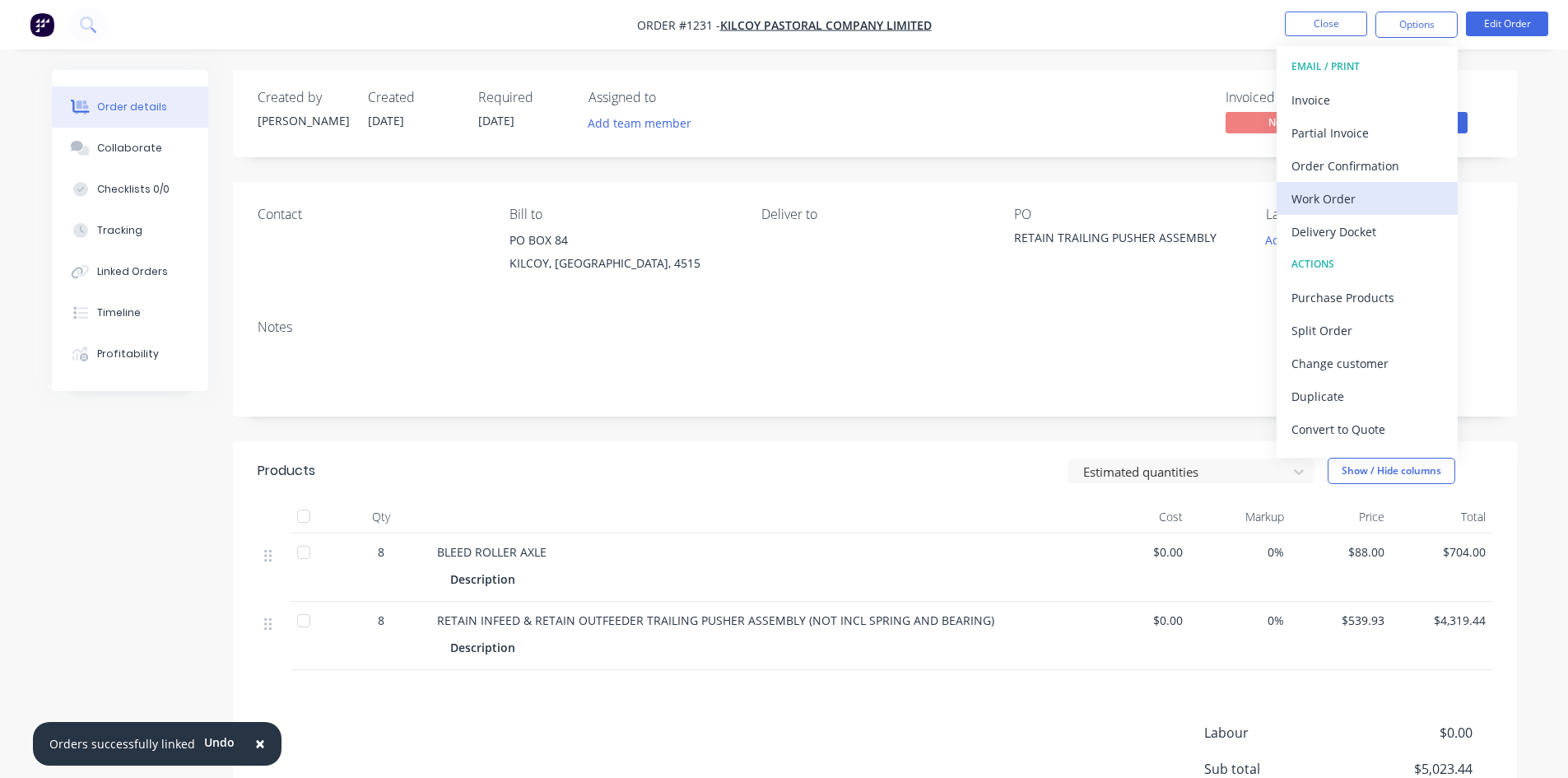
click at [1361, 195] on div "Work Order" at bounding box center [1367, 199] width 152 height 24
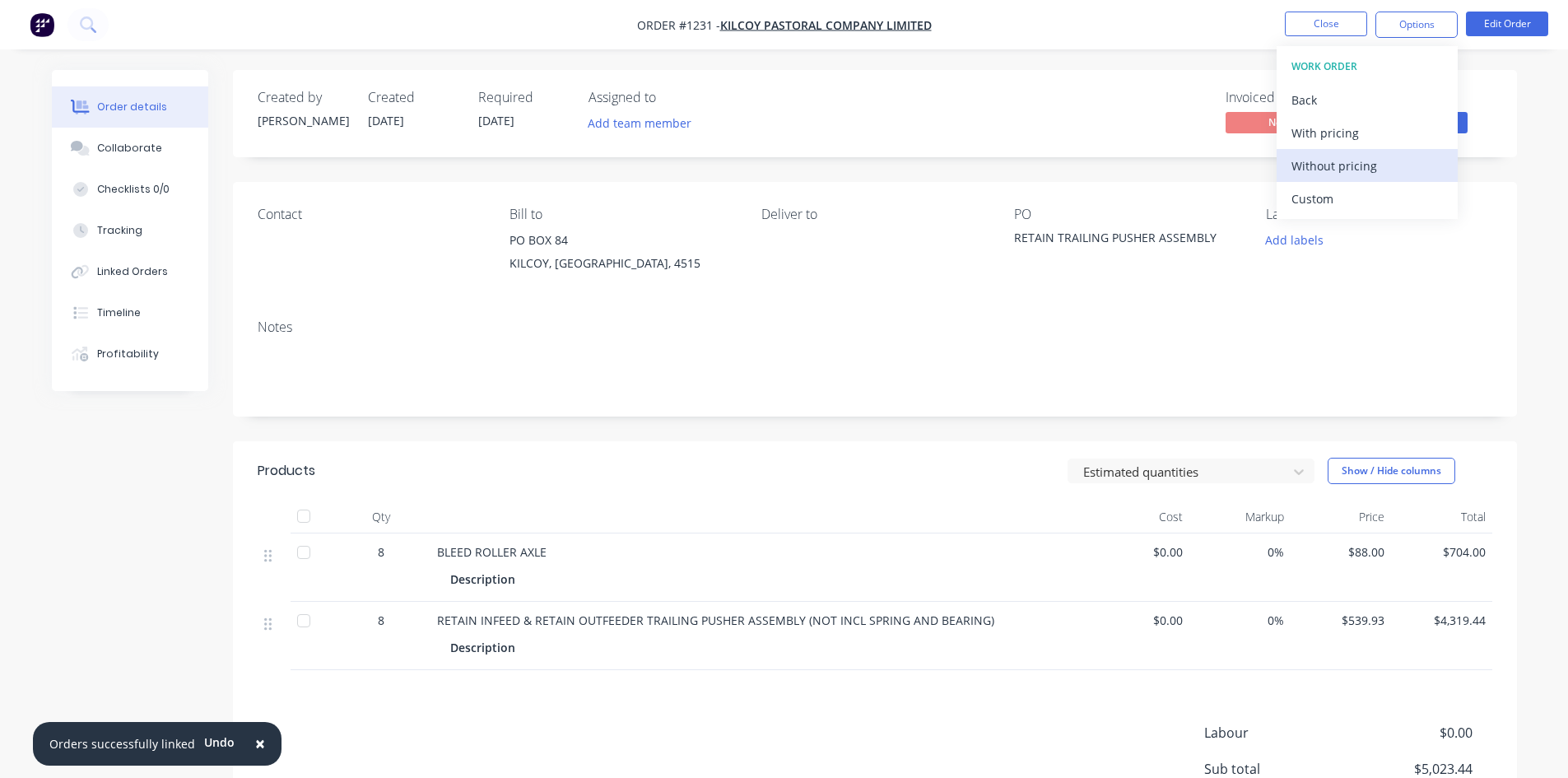
click at [1351, 165] on div "Without pricing" at bounding box center [1367, 165] width 152 height 24
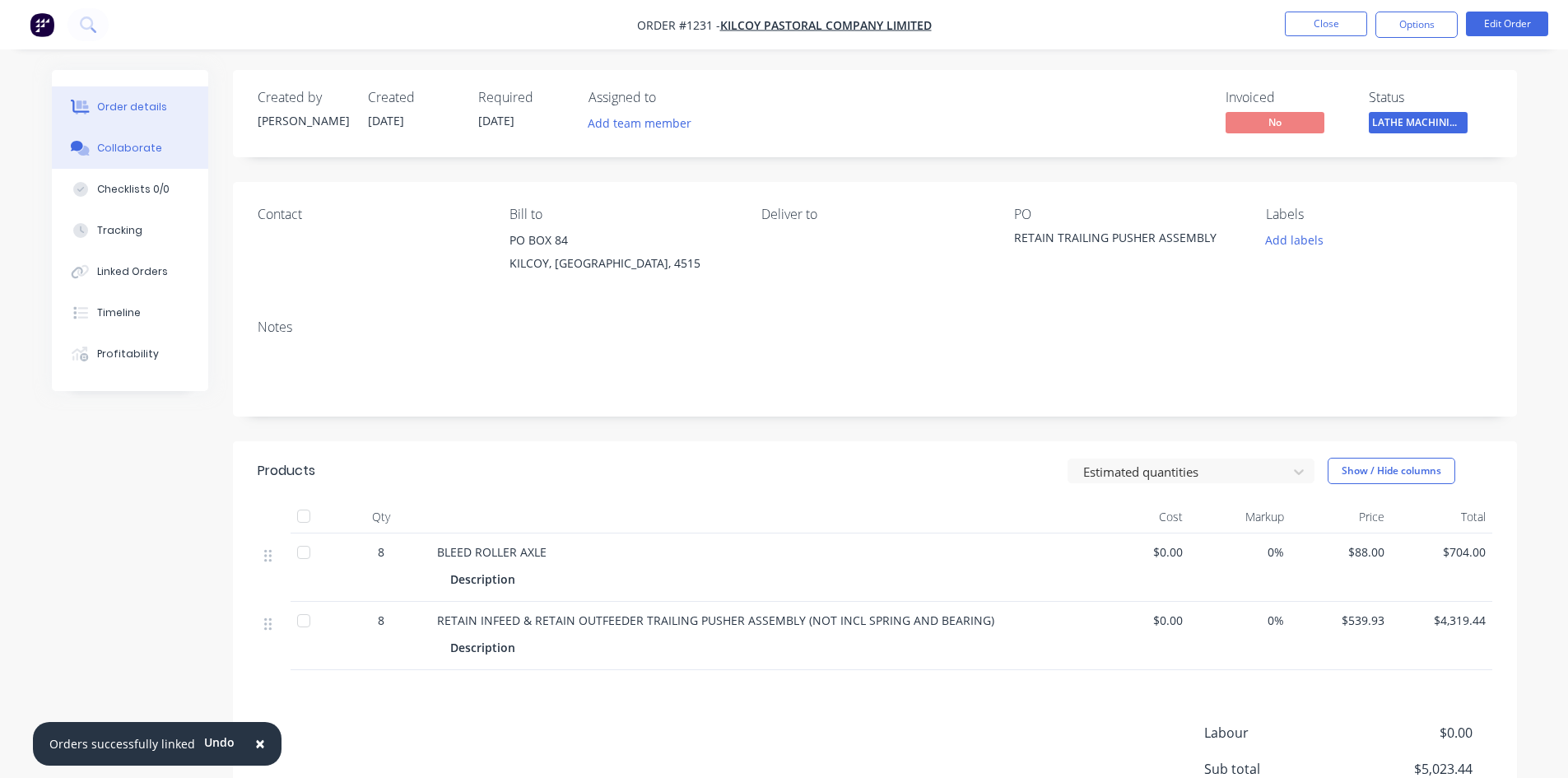
click at [105, 138] on button "Collaborate" at bounding box center [130, 147] width 156 height 41
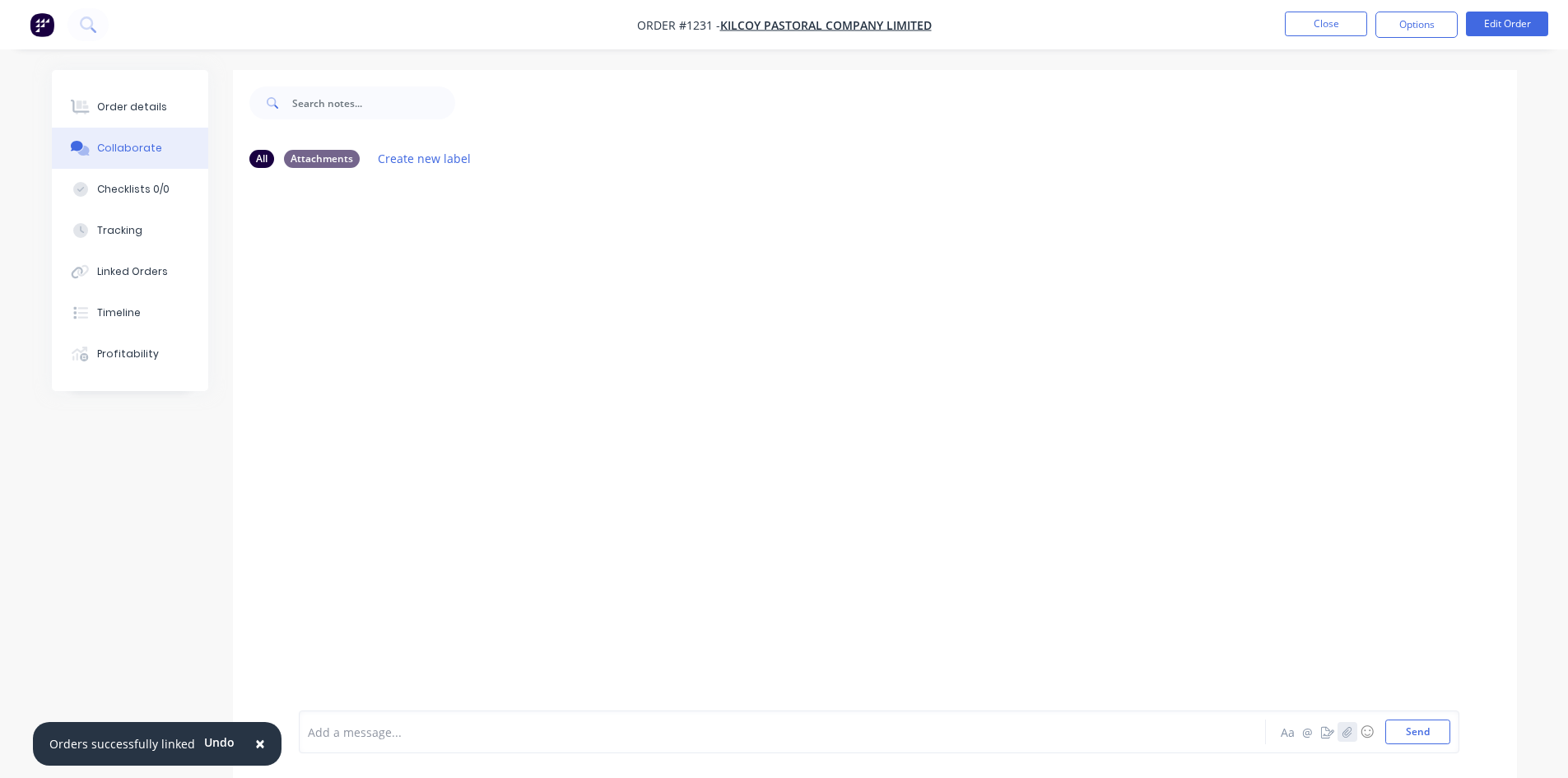
click at [1340, 723] on button "button" at bounding box center [1347, 732] width 20 height 20
click at [1408, 741] on button "Send" at bounding box center [1418, 731] width 65 height 25
click at [1315, 28] on button "Close" at bounding box center [1326, 24] width 83 height 25
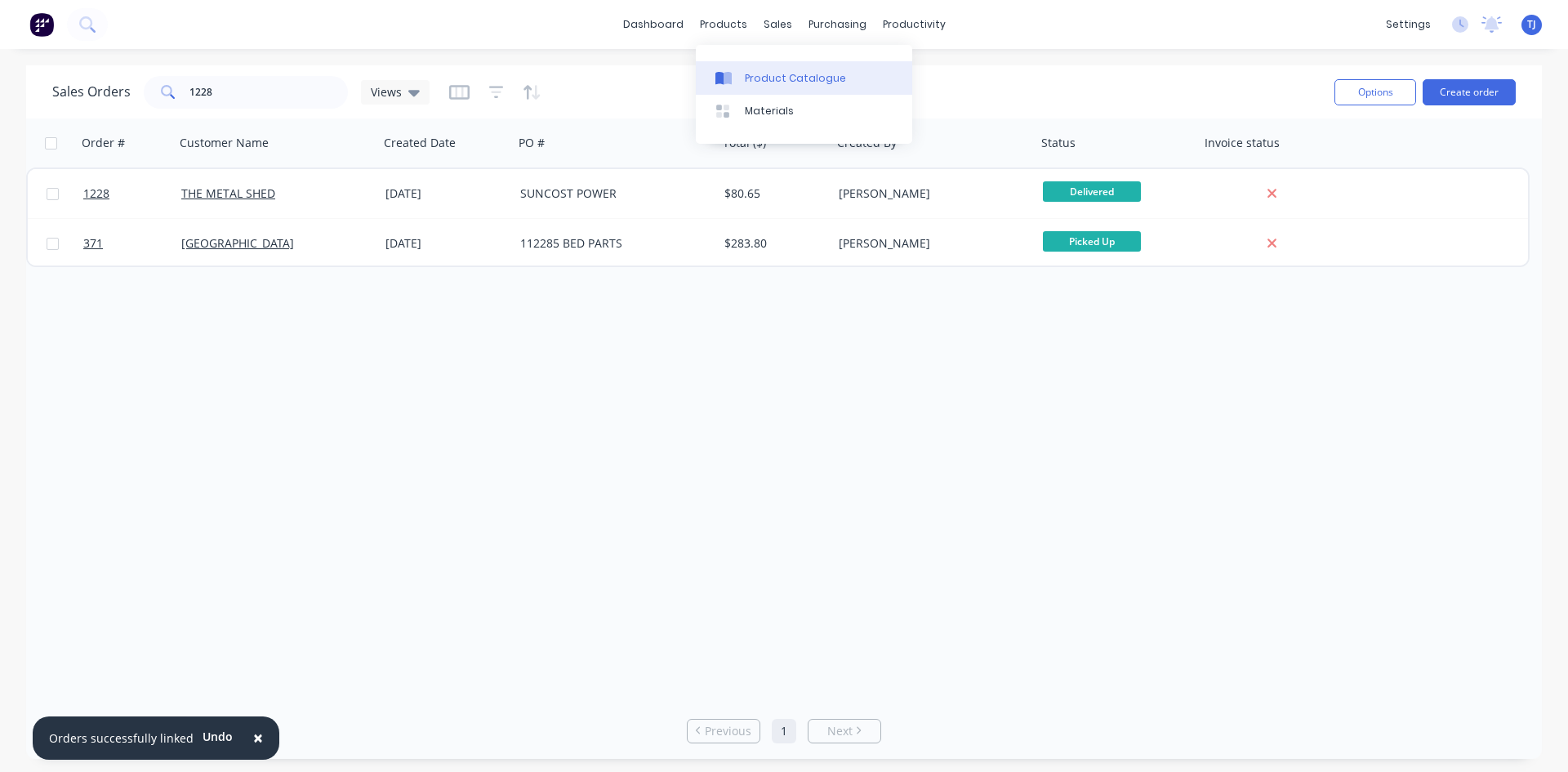
click at [741, 77] on link "Product Catalogue" at bounding box center [803, 78] width 216 height 32
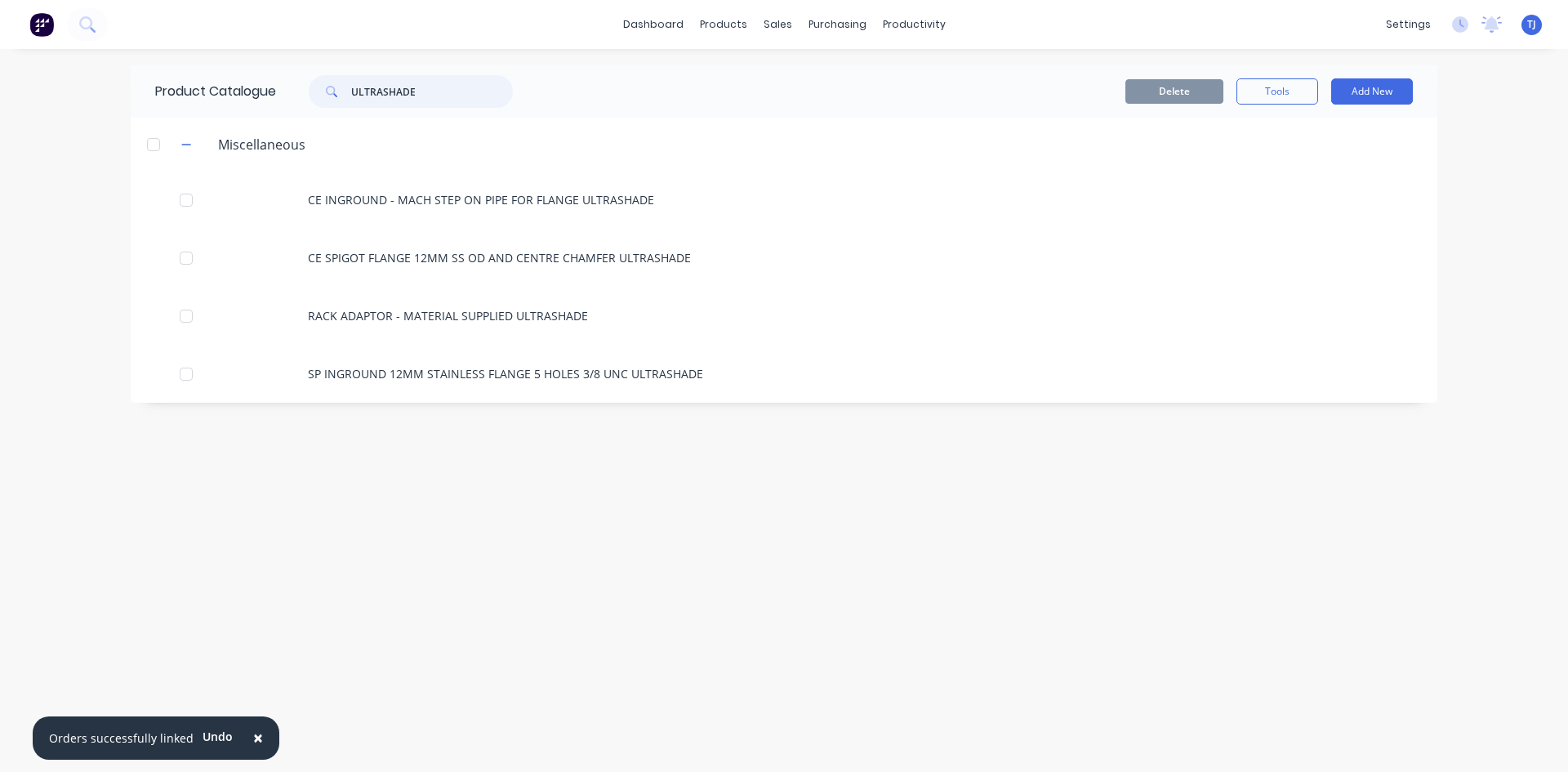
click at [399, 90] on input "ULTRASHADE" at bounding box center [431, 91] width 161 height 32
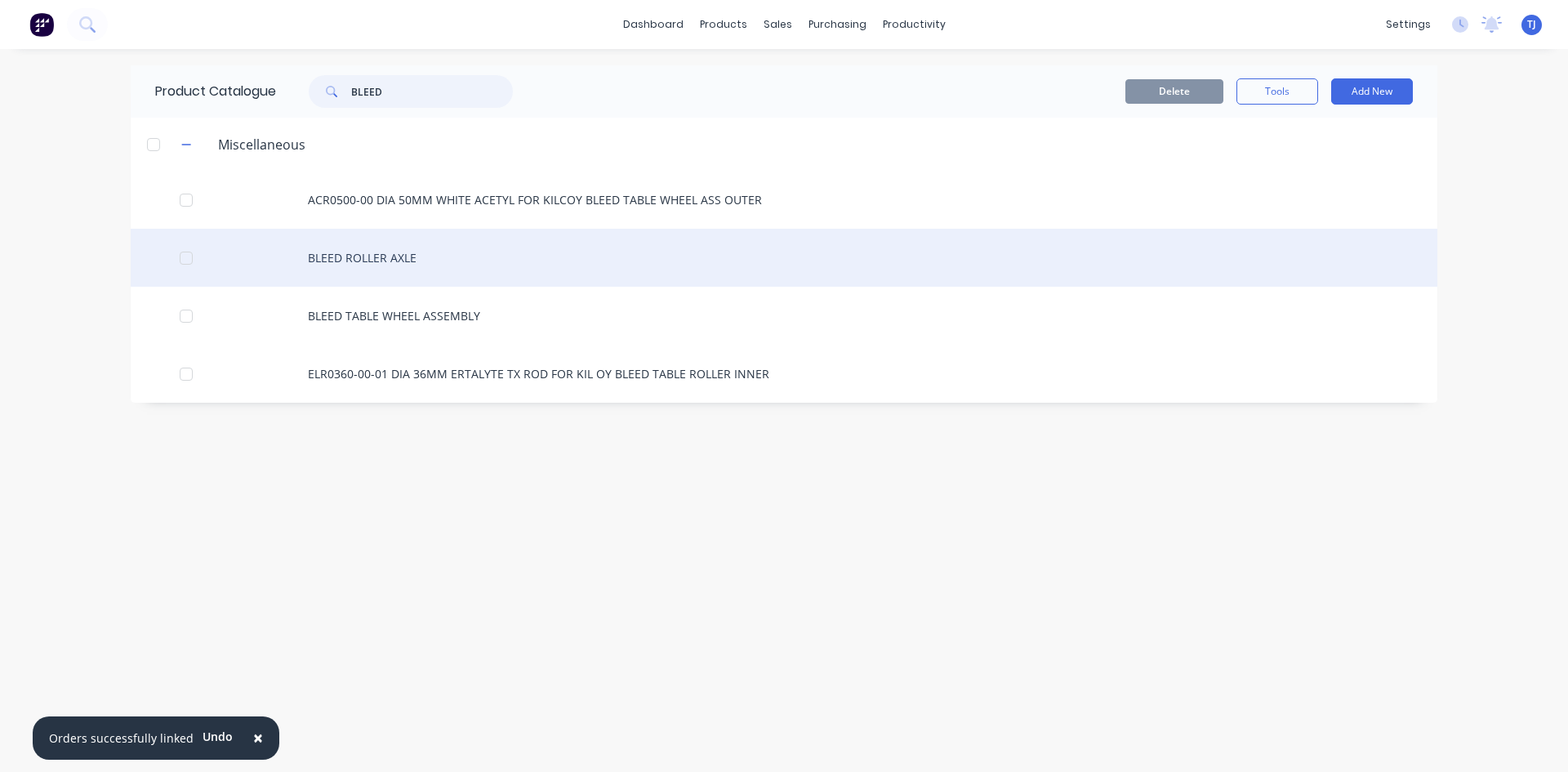
type input "BLEED"
click at [404, 256] on div "BLEED ROLLER AXLE" at bounding box center [784, 258] width 1307 height 58
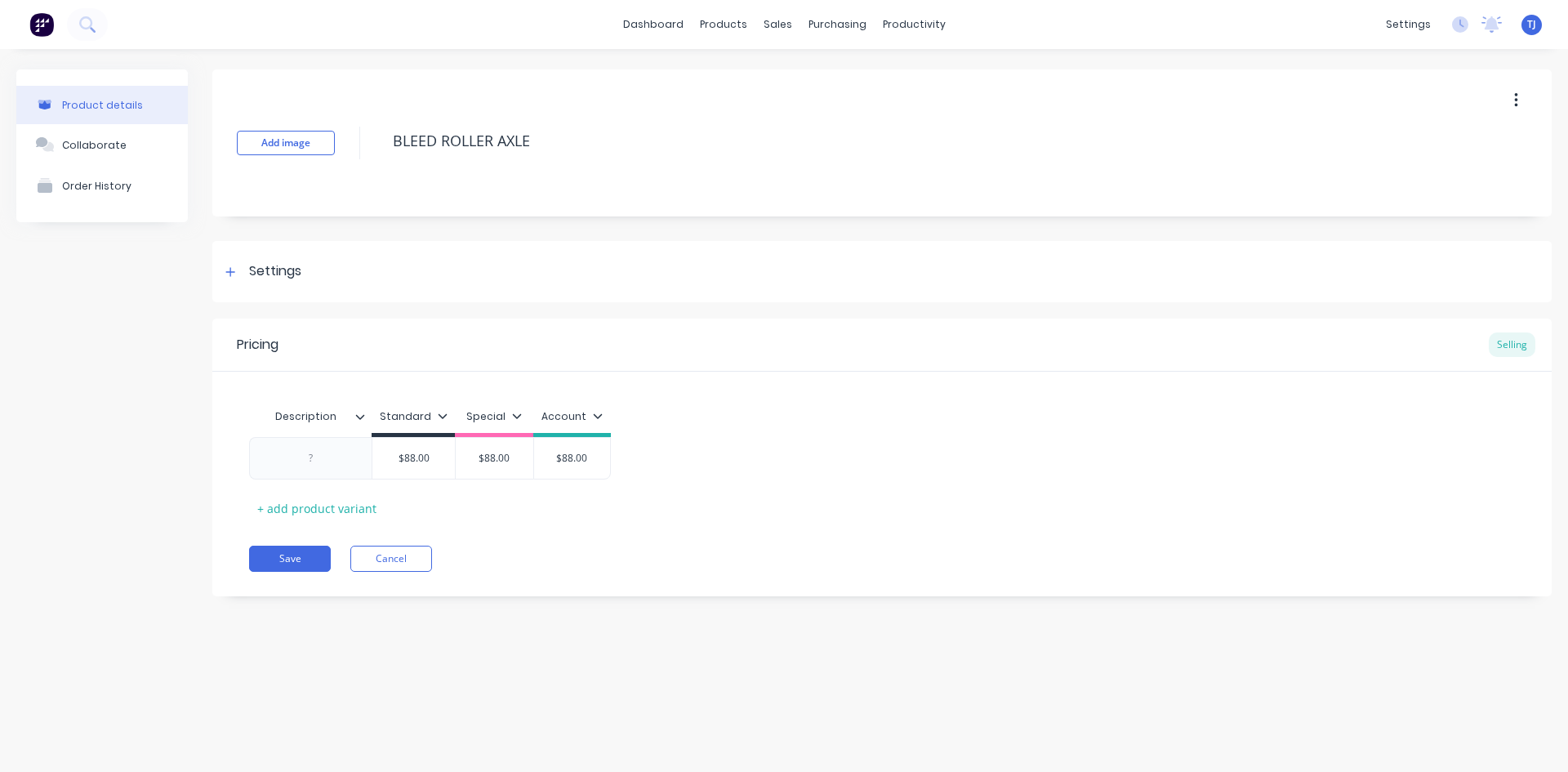
type textarea "x"
click at [300, 469] on div at bounding box center [310, 457] width 123 height 42
click at [308, 464] on div at bounding box center [311, 458] width 82 height 22
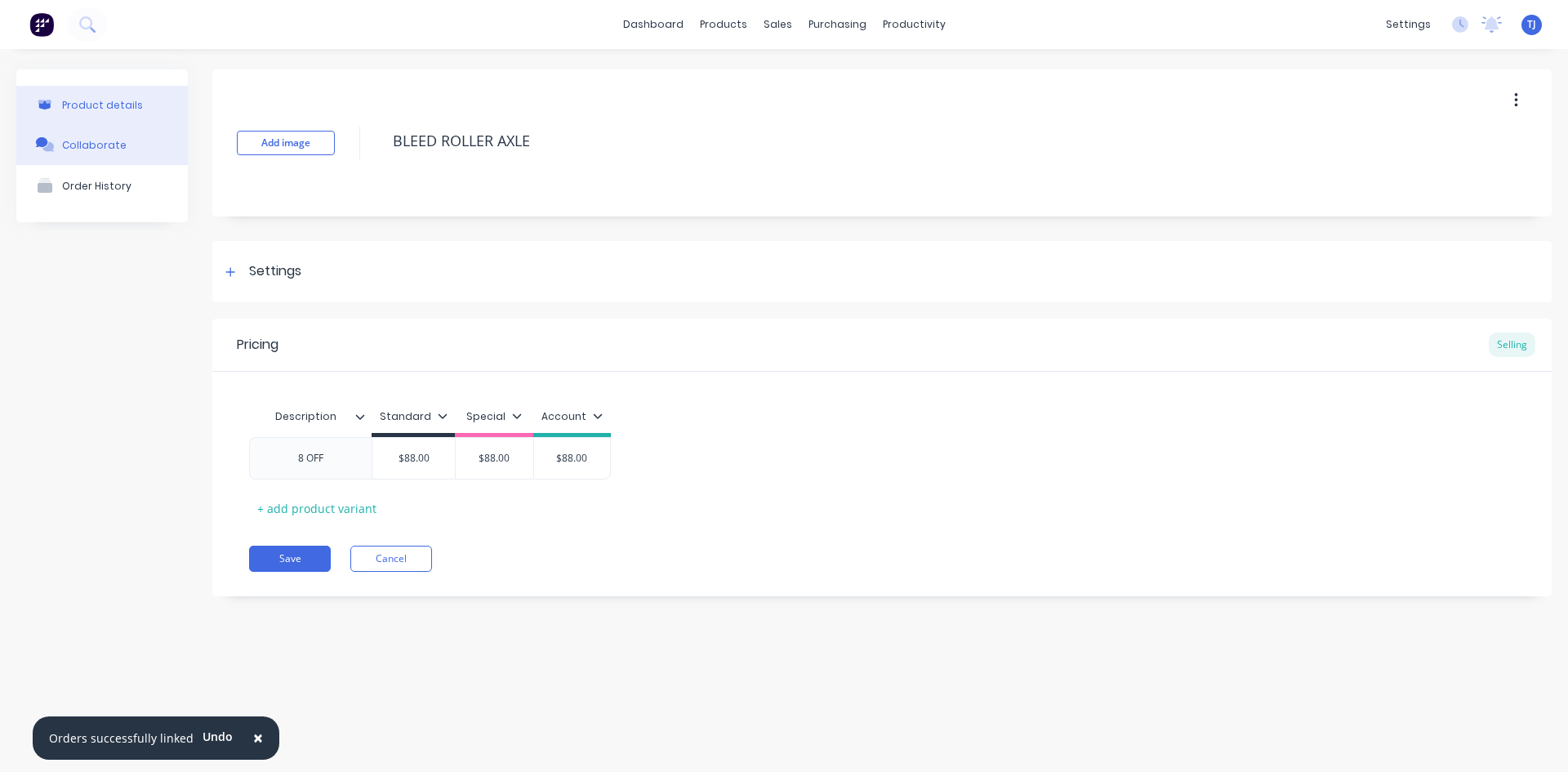
type textarea "x"
click at [108, 142] on div "Collaborate" at bounding box center [95, 145] width 65 height 13
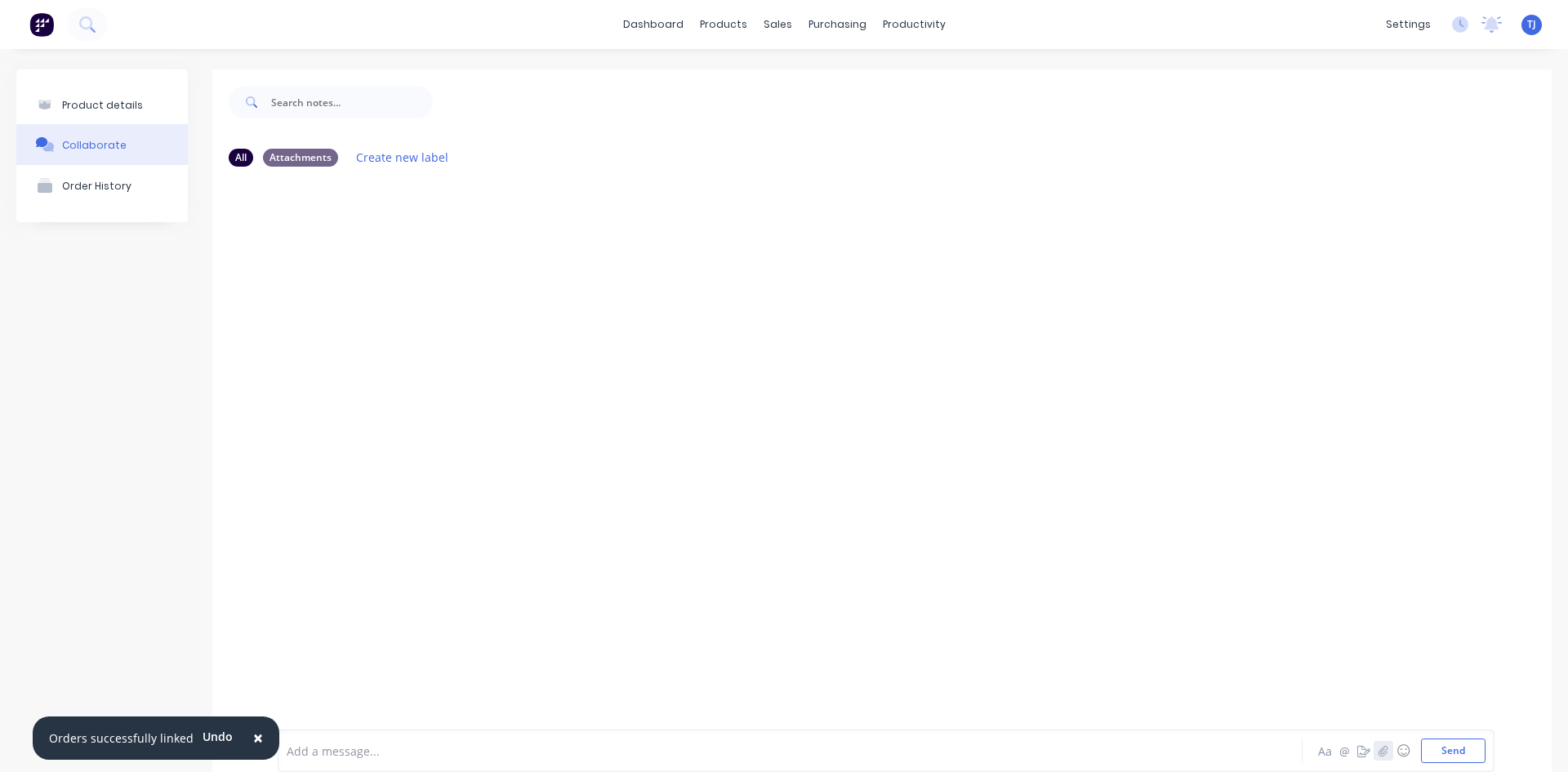
click at [1379, 747] on icon "button" at bounding box center [1383, 750] width 10 height 12
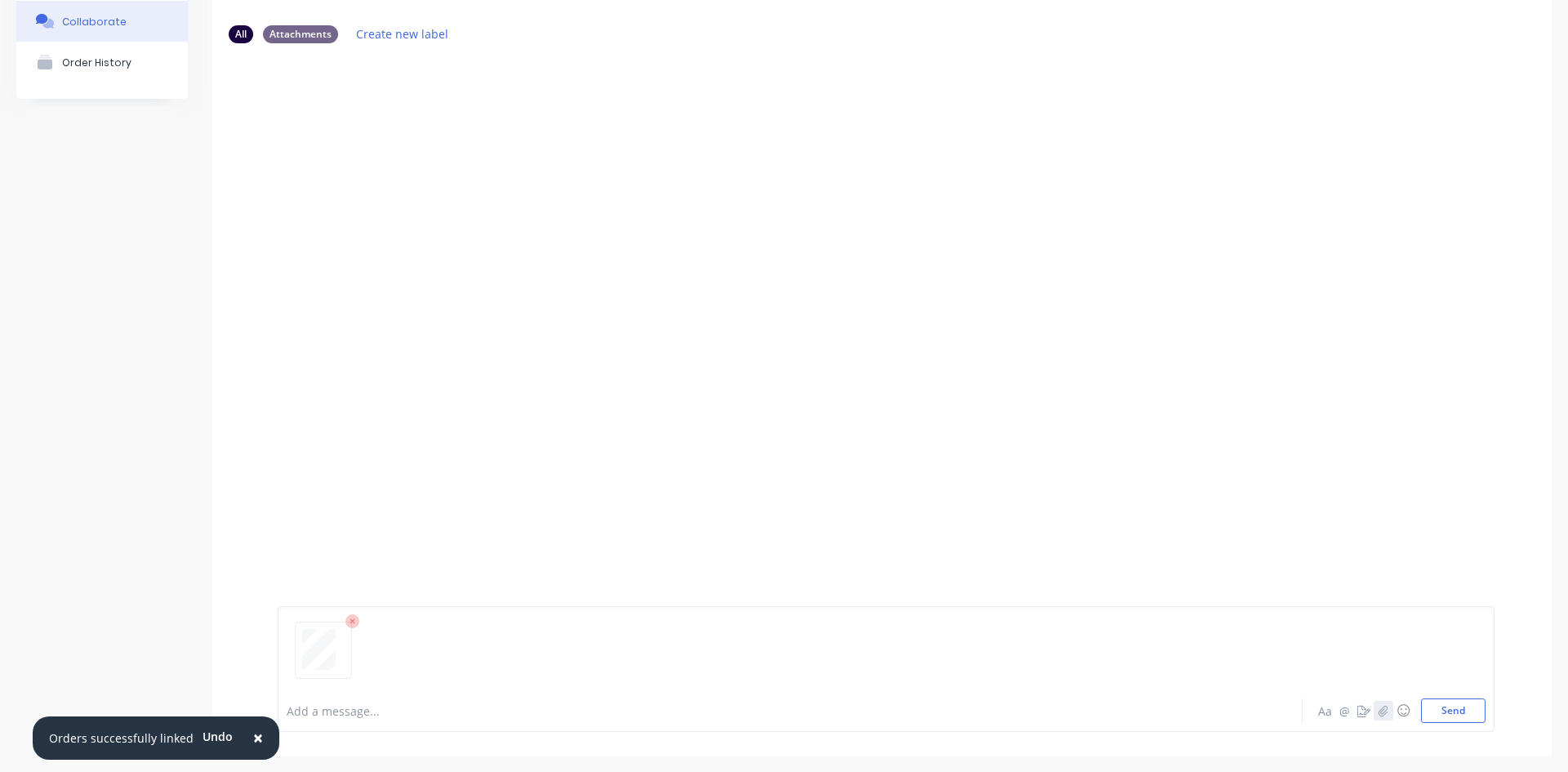
scroll to position [128, 0]
click at [1439, 708] on button "Send" at bounding box center [1453, 705] width 65 height 24
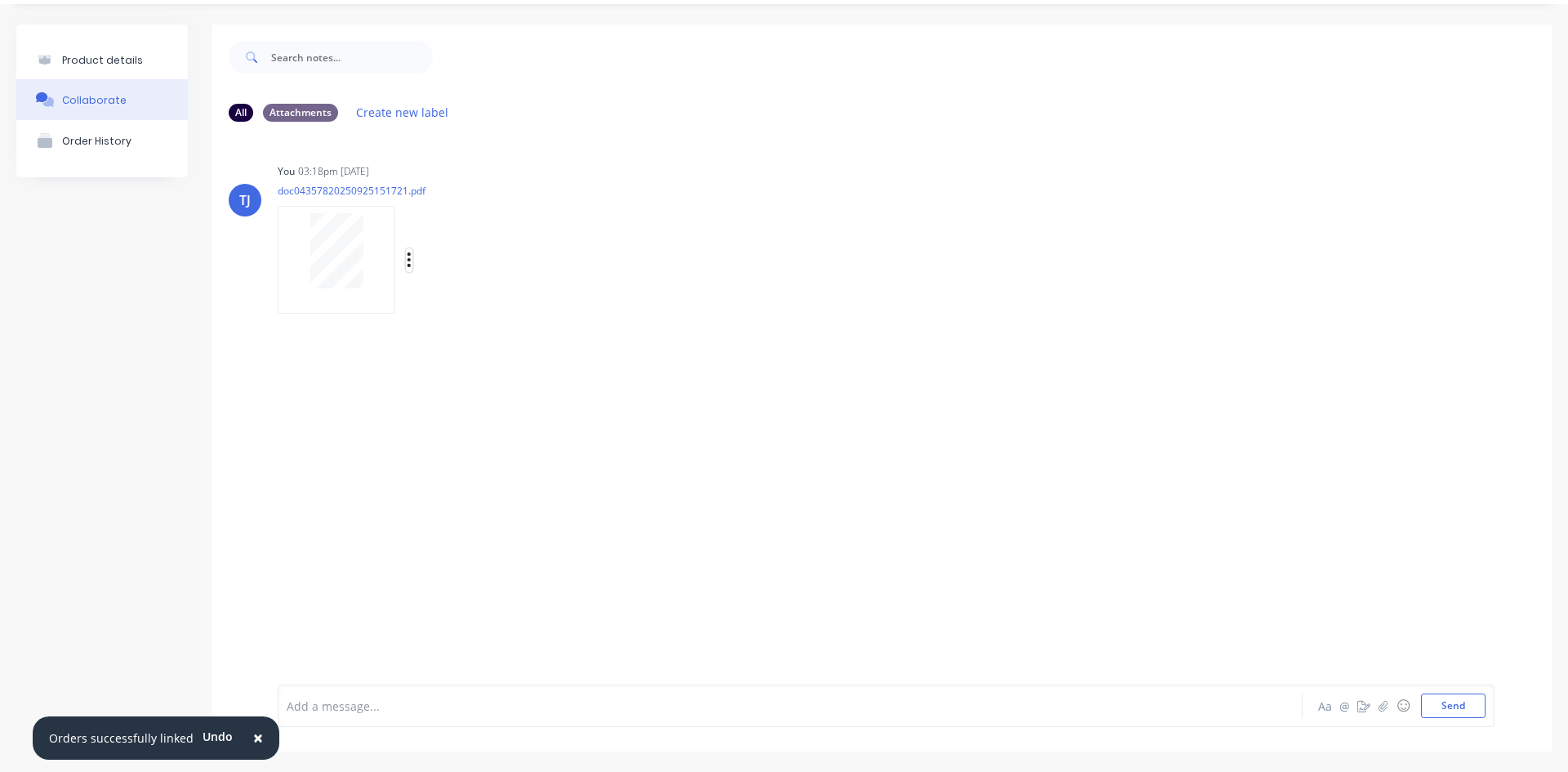
click at [407, 264] on icon "button" at bounding box center [408, 260] width 5 height 19
click at [566, 316] on button "Auto-attach to new orders" at bounding box center [517, 304] width 184 height 39
click at [674, 295] on label at bounding box center [674, 295] width 0 height 0
click at [648, 307] on input "checkbox" at bounding box center [641, 302] width 13 height 15
checkbox input "true"
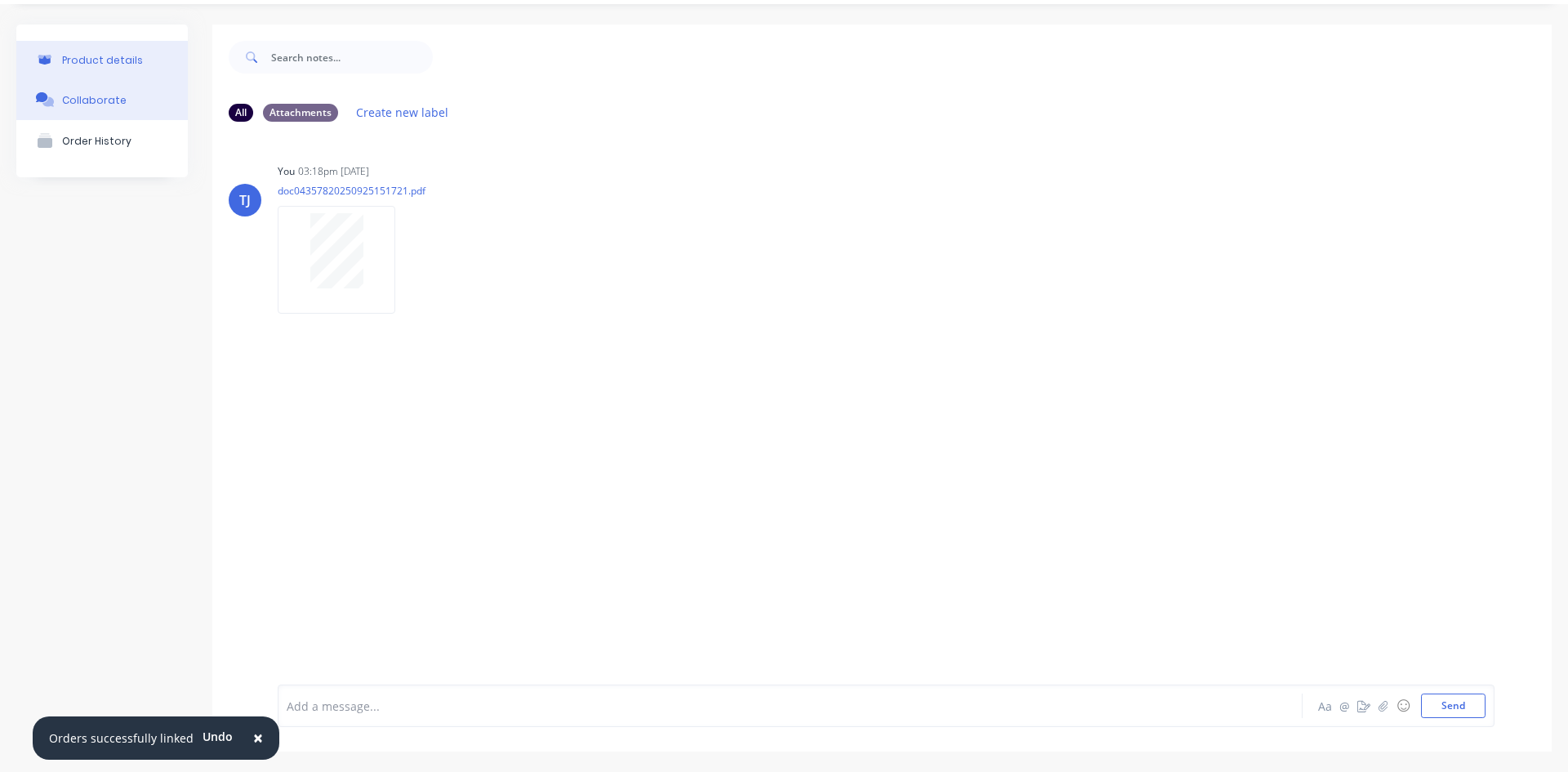
click at [65, 64] on div "Product details" at bounding box center [103, 60] width 81 height 13
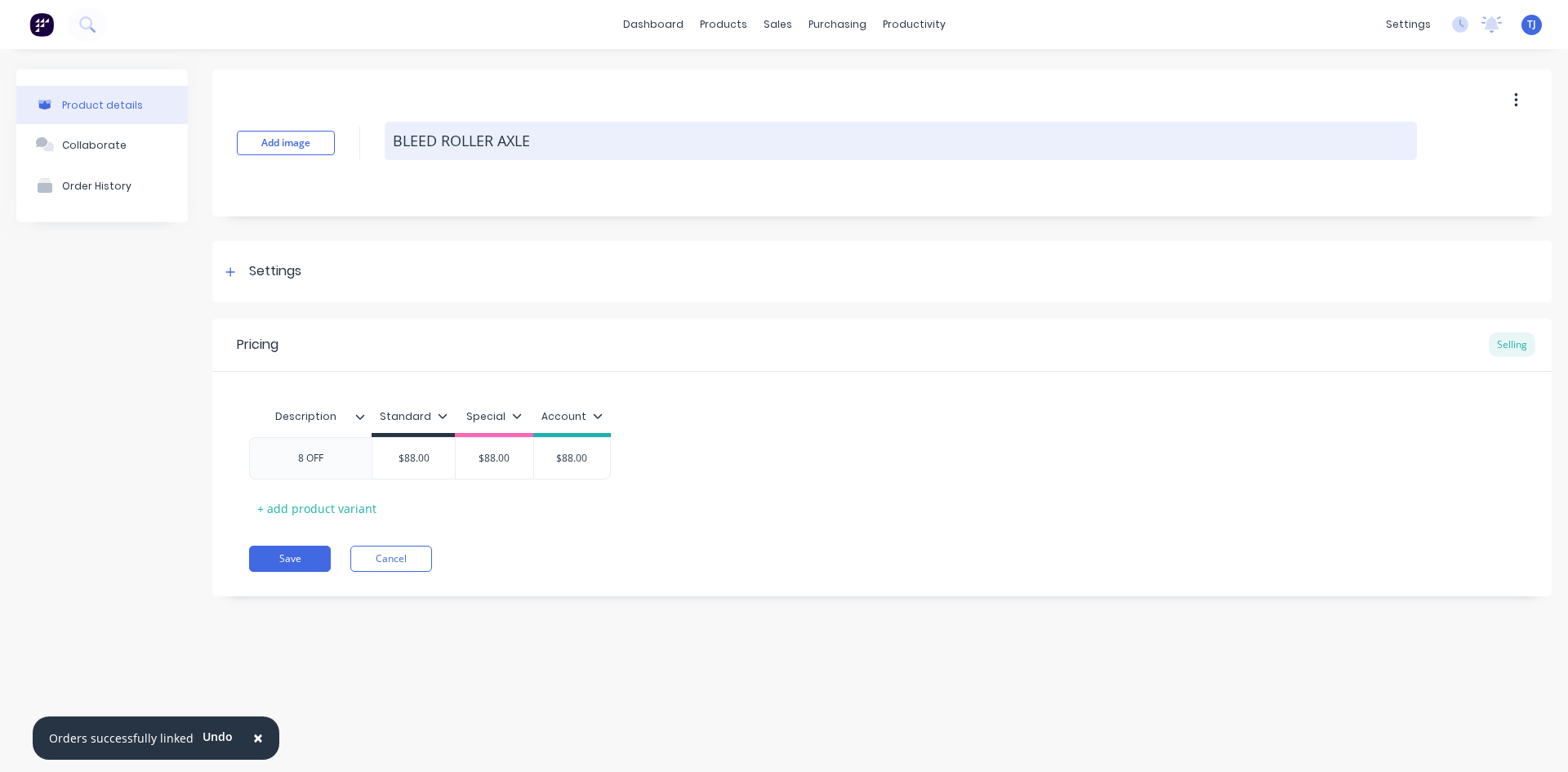
click at [579, 148] on textarea "BLEED ROLLER AXLE" at bounding box center [900, 141] width 1032 height 39
type textarea "x"
type textarea "BLEED ROLLER AXLE"
type textarea "x"
type textarea "BLEED ROLLER AXLE K"
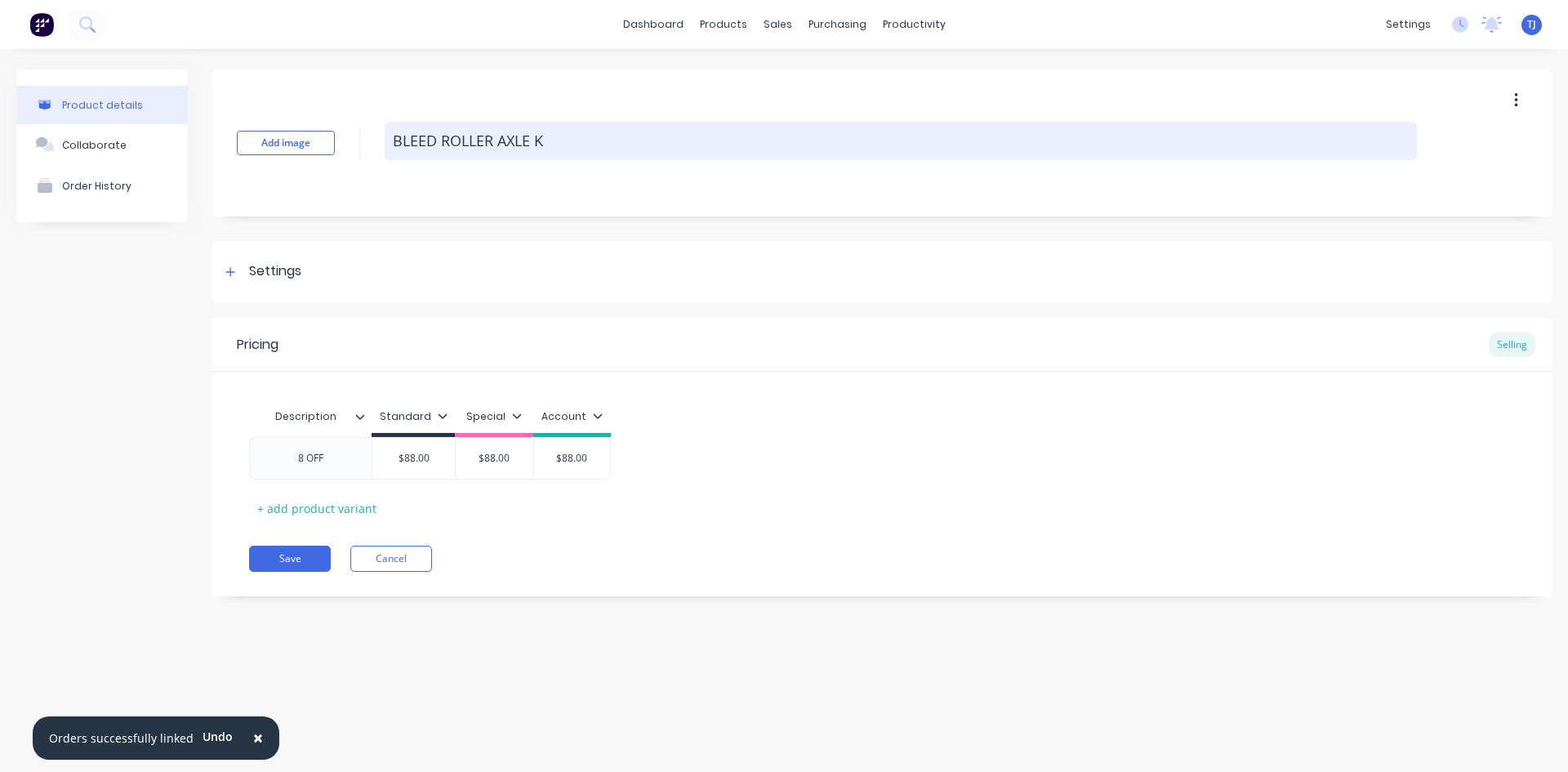
type textarea "x"
type textarea "BLEED ROLLER AXLE KI"
type textarea "x"
type textarea "BLEED ROLLER AXLE KIL"
type textarea "x"
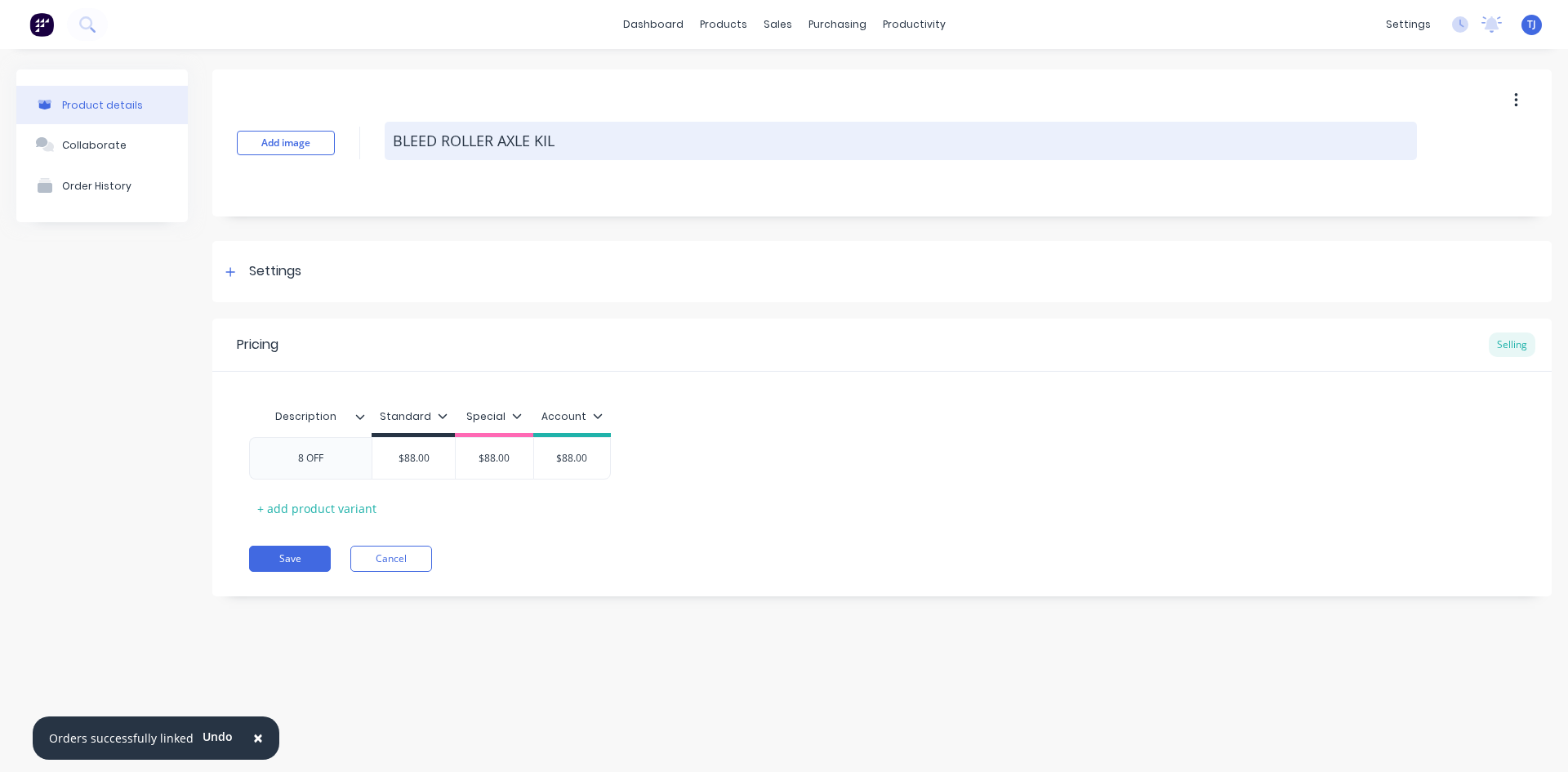
type textarea "BLEED ROLLER AXLE KILC"
type textarea "x"
type textarea "BLEED ROLLER AXLE KILCO"
type textarea "x"
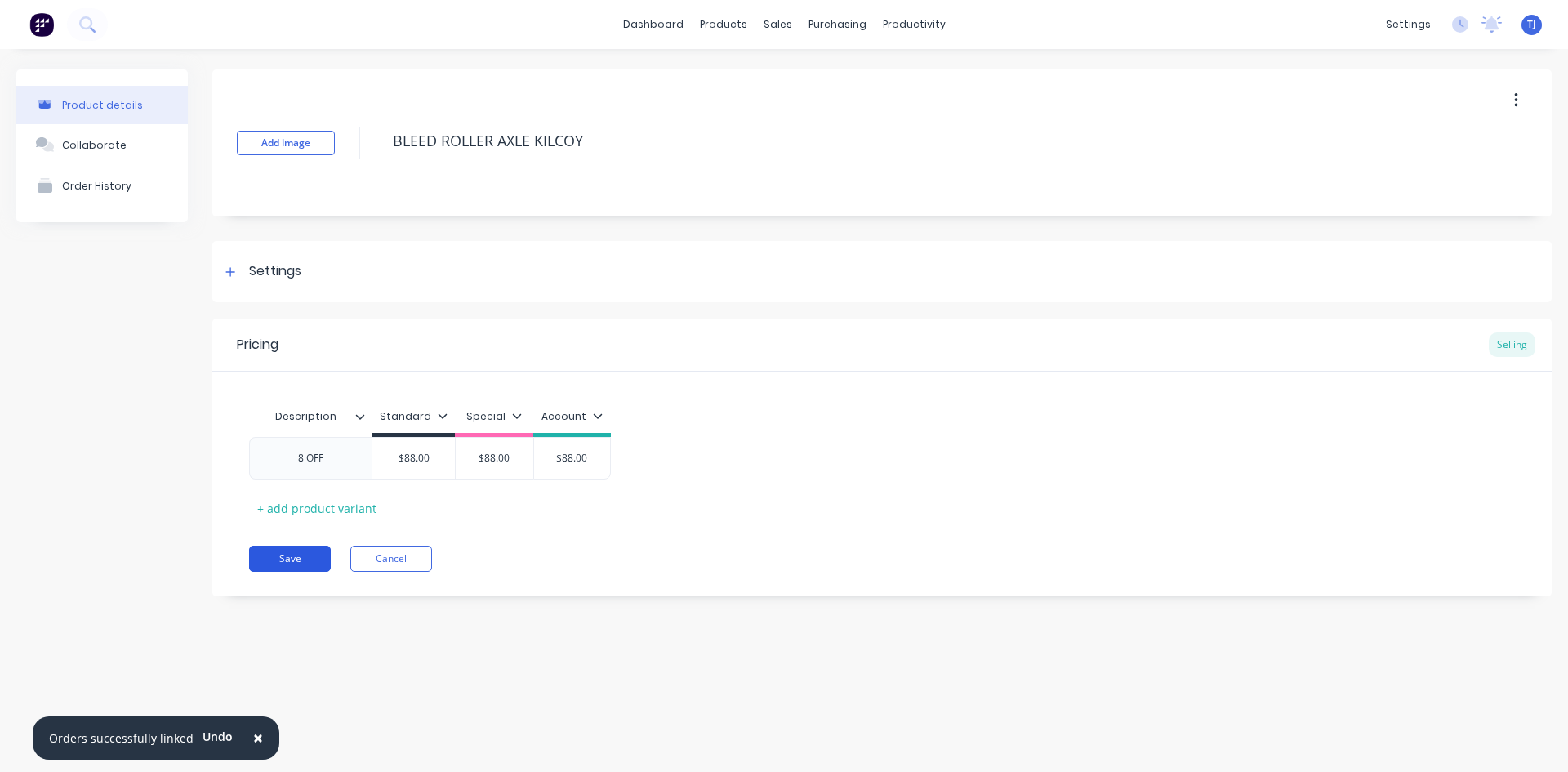
type textarea "BLEED ROLLER AXLE KILCOY"
type textarea "x"
type textarea "BLEED ROLLER AXLE KILCOY"
click at [290, 556] on button "Save" at bounding box center [289, 558] width 82 height 26
type textarea "x"
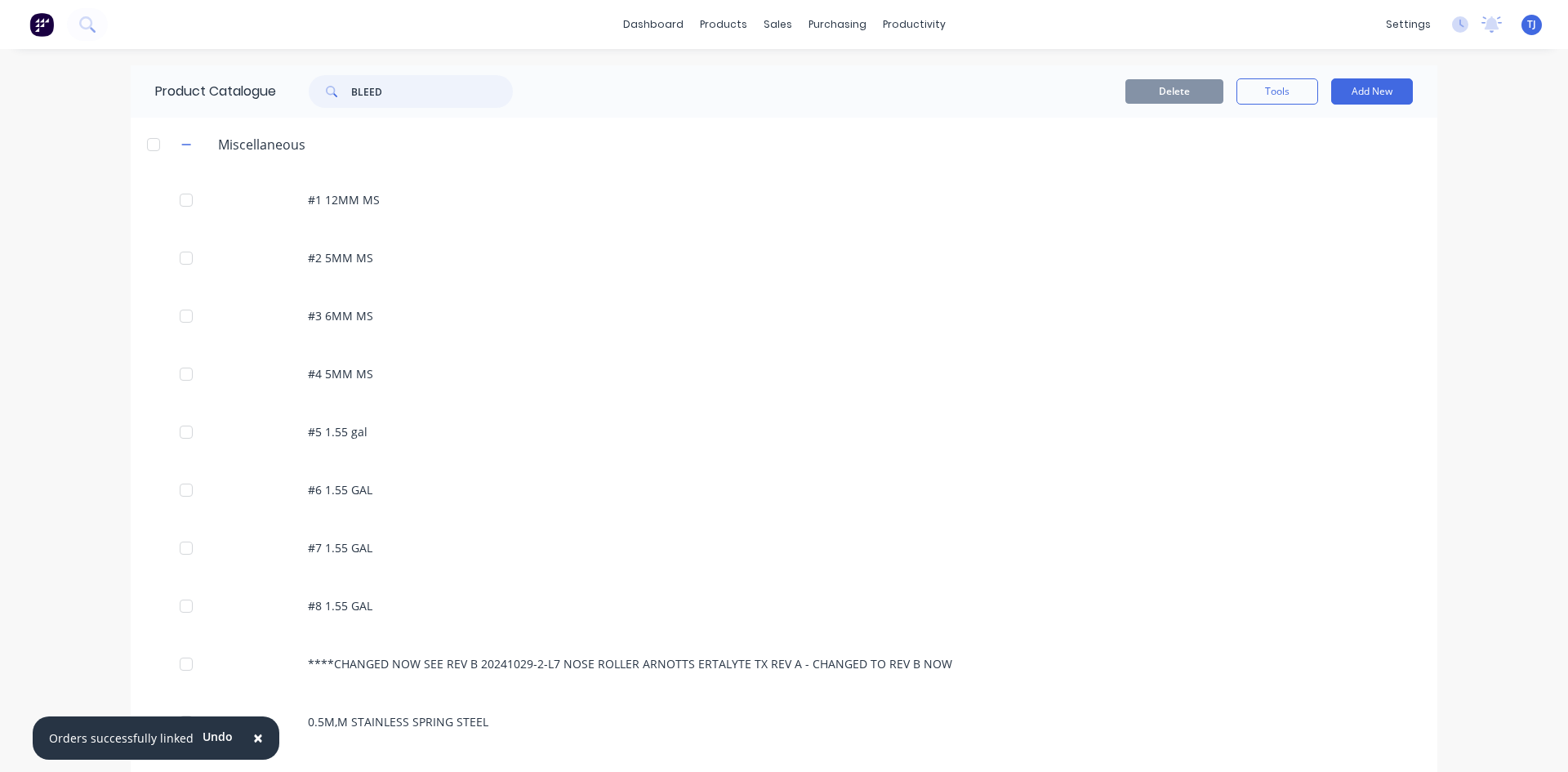
click at [358, 84] on input "BLEED" at bounding box center [431, 91] width 161 height 32
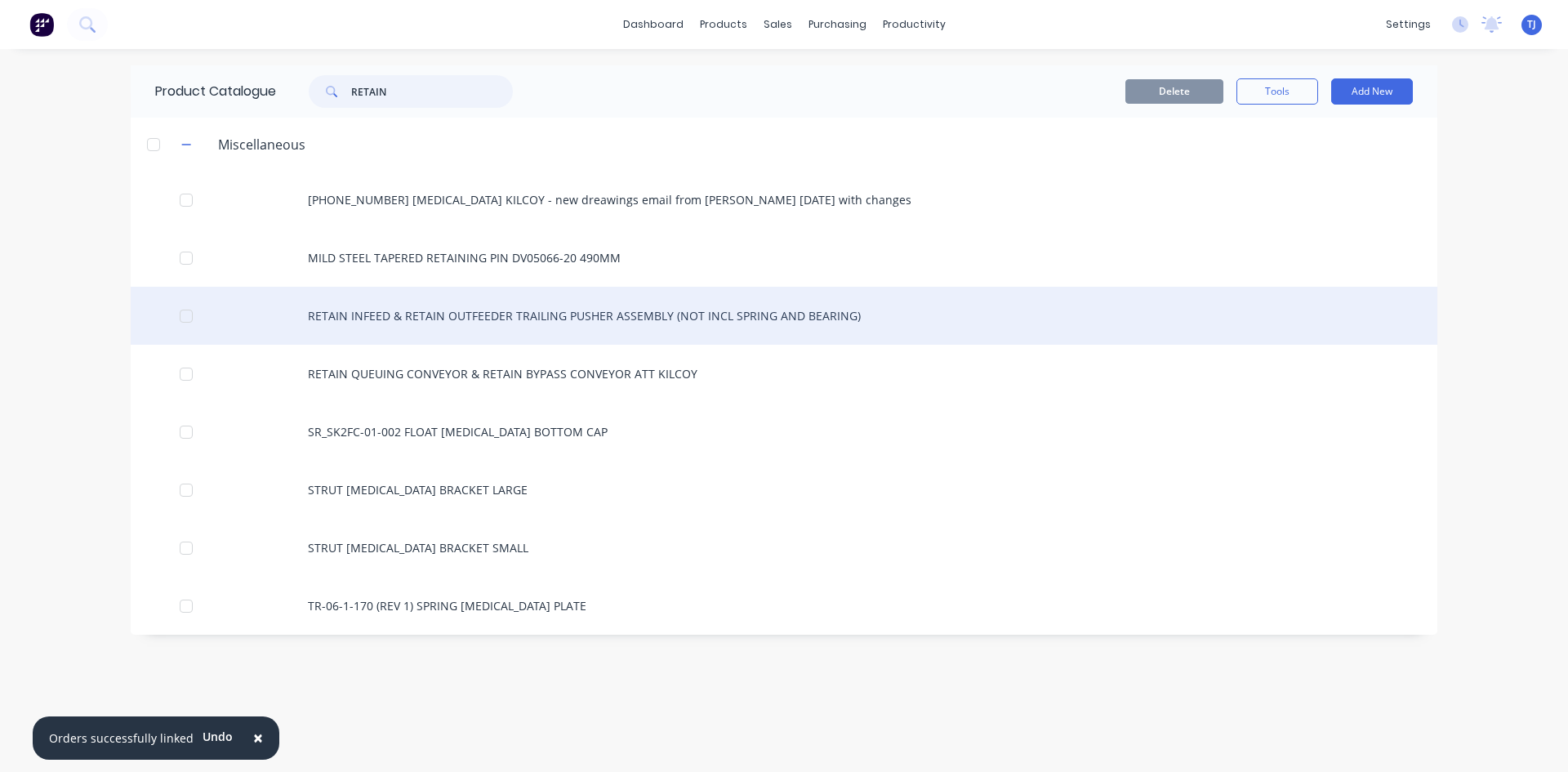
type input "RETAIN"
click at [564, 314] on div "RETAIN INFEED & RETAIN OUTFEEDER TRAILING PUSHER ASSEMBLY (NOT INCL SPRING AND …" at bounding box center [784, 316] width 1307 height 58
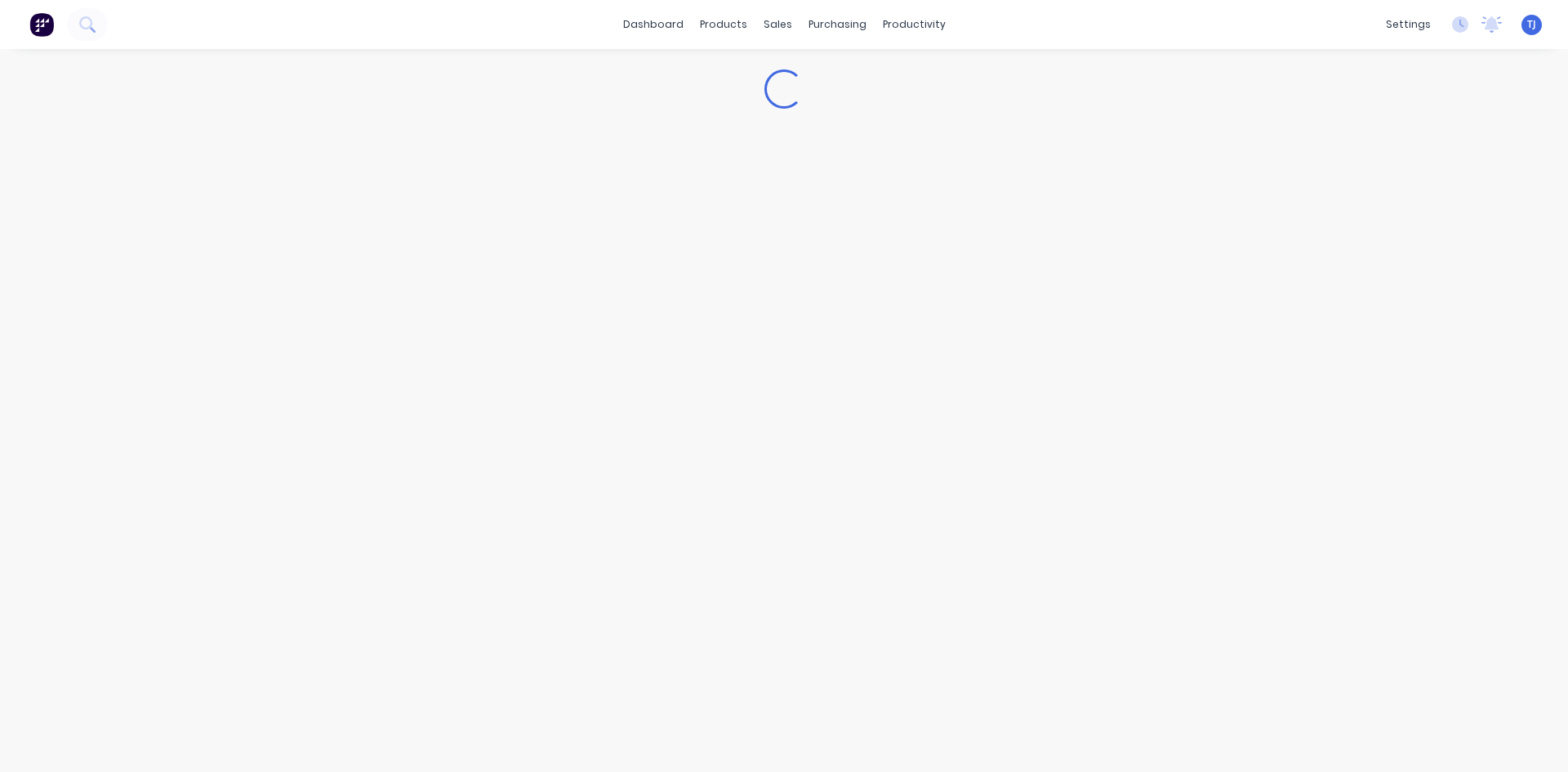
type textarea "x"
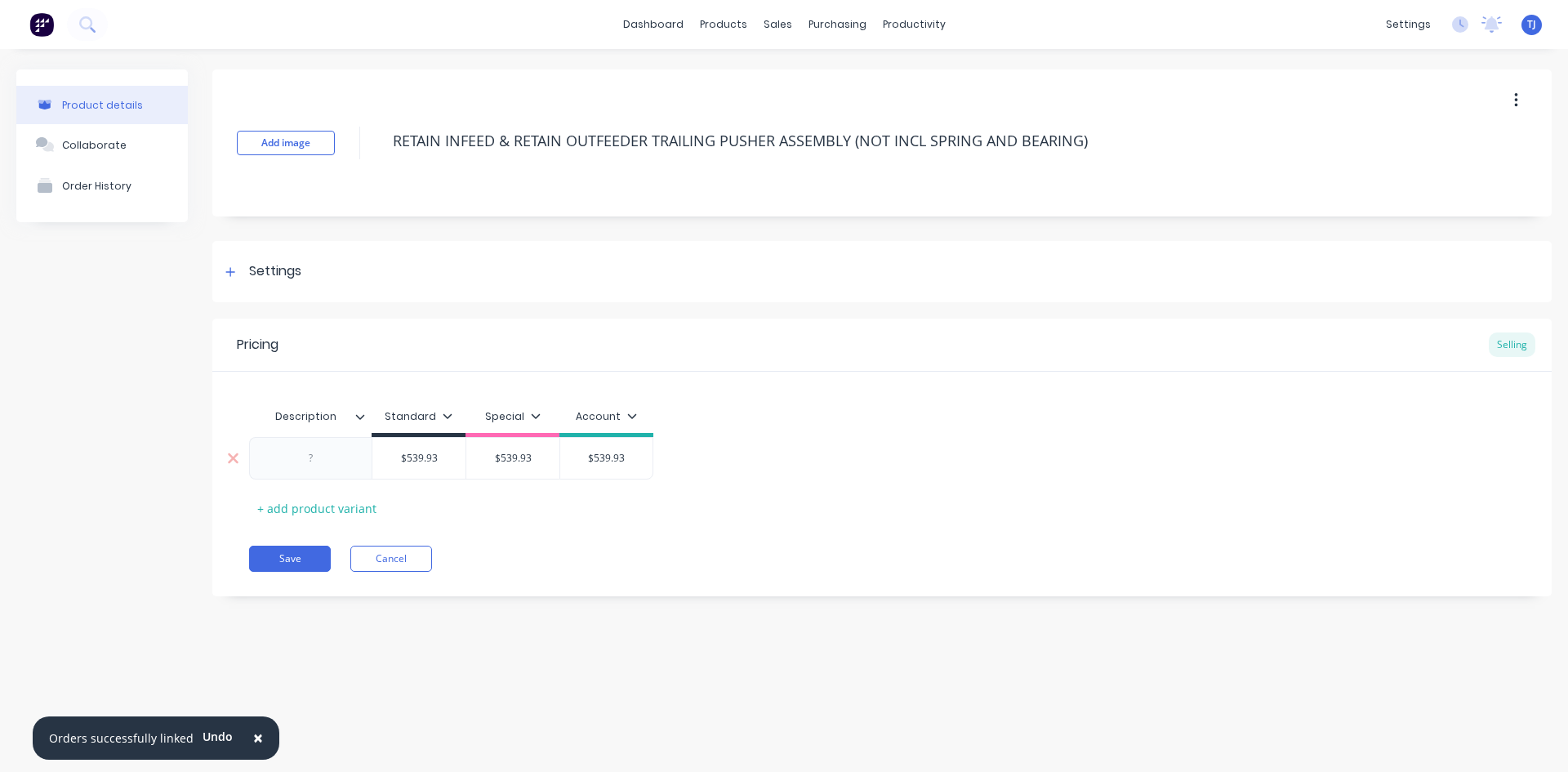
click at [312, 471] on div at bounding box center [310, 457] width 123 height 42
click at [329, 453] on div at bounding box center [311, 458] width 82 height 22
type textarea "x"
click at [96, 148] on div "Collaborate" at bounding box center [95, 145] width 65 height 13
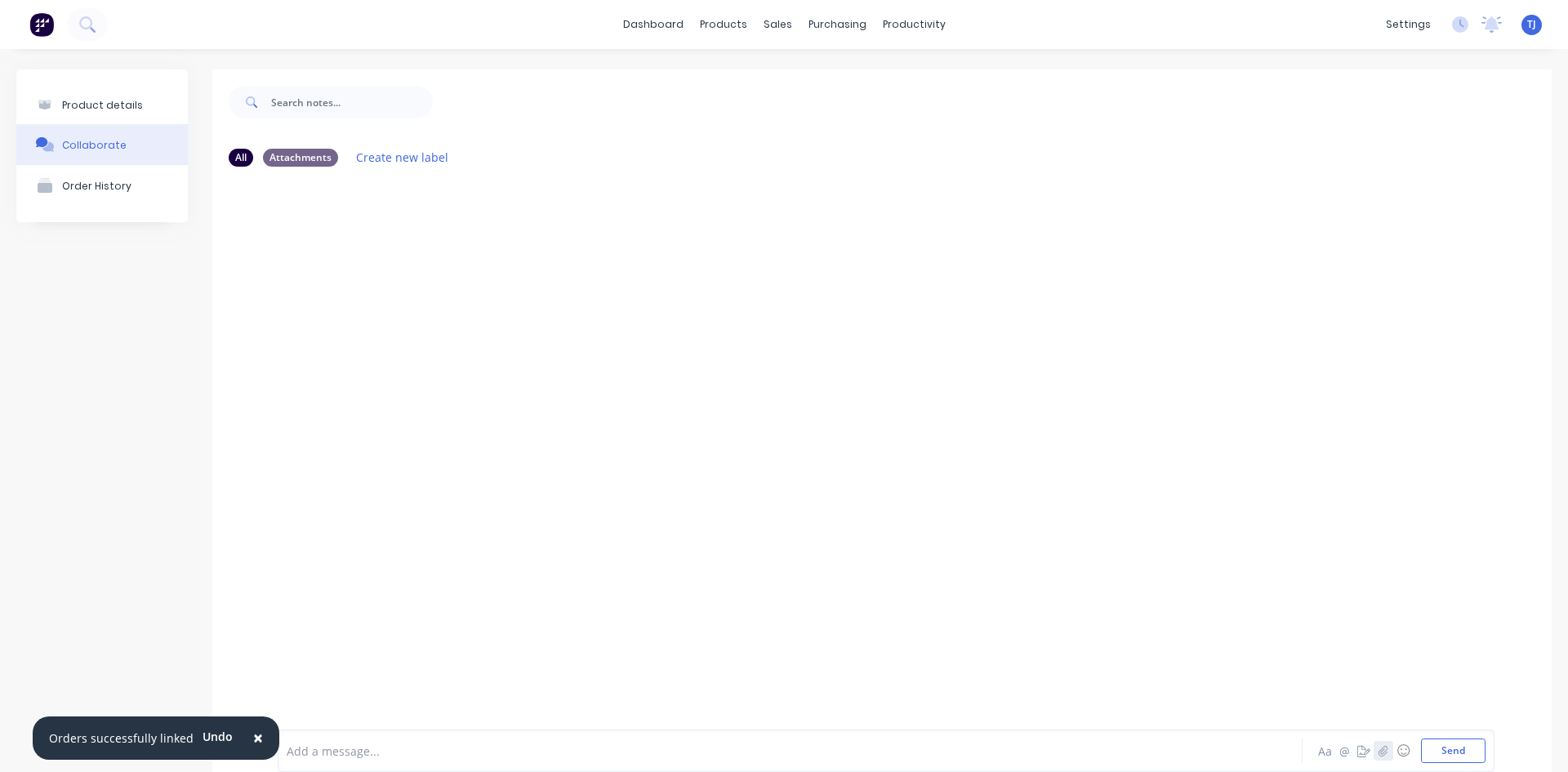
click at [1379, 751] on icon "button" at bounding box center [1383, 751] width 9 height 11
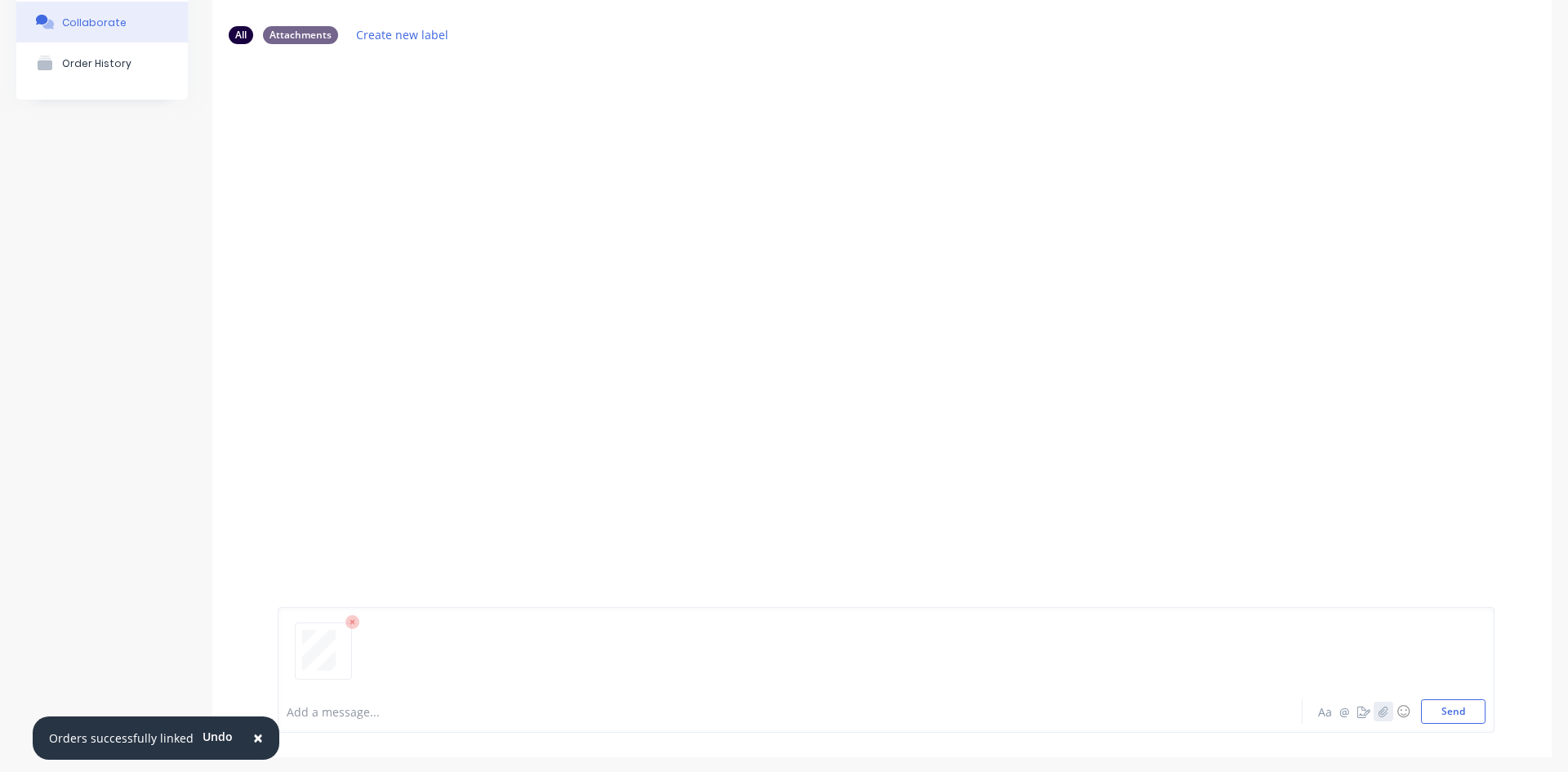
scroll to position [128, 0]
click at [1449, 702] on button "Send" at bounding box center [1453, 705] width 65 height 24
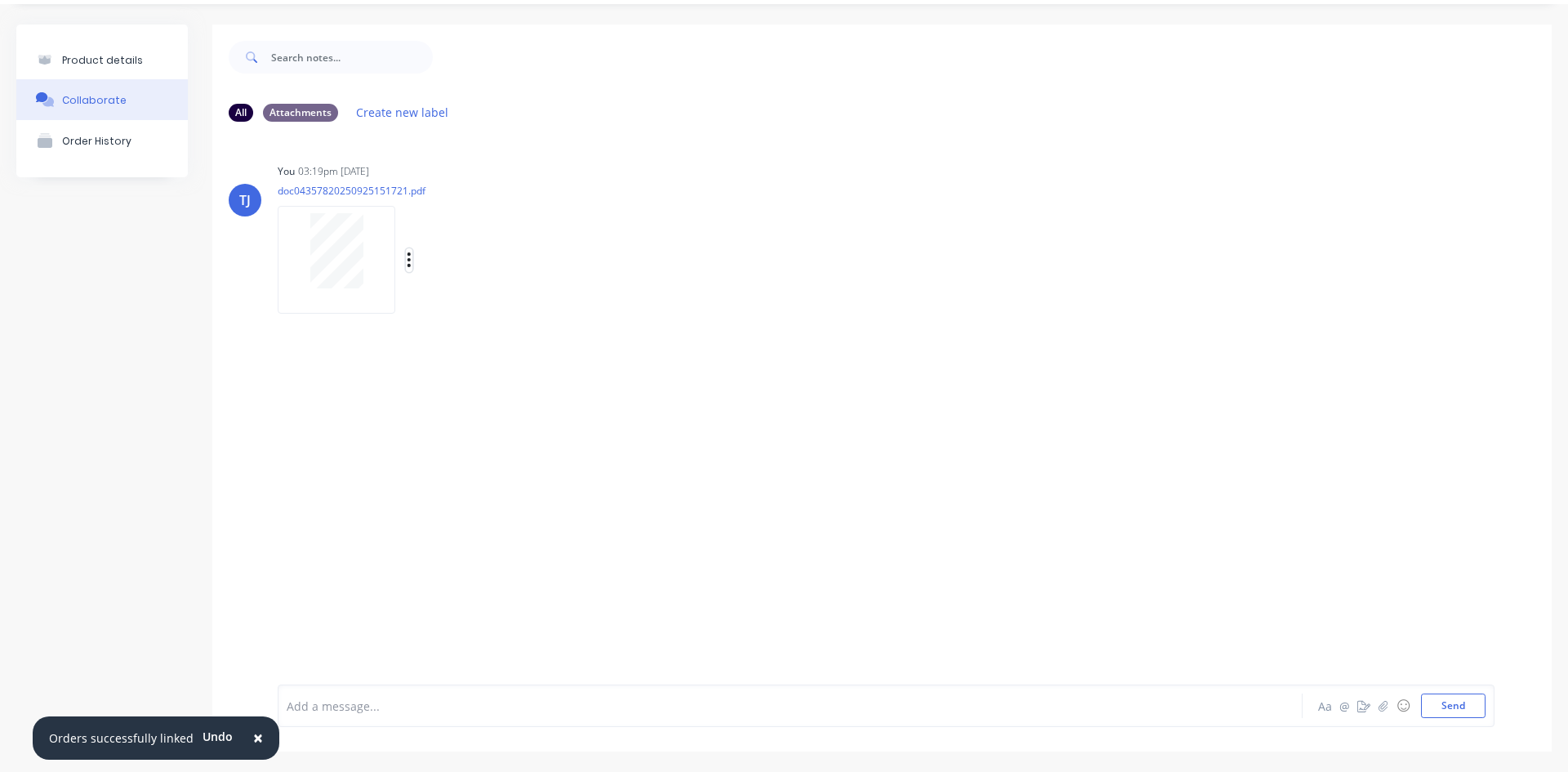
click at [411, 262] on button "button" at bounding box center [408, 260] width 6 height 23
click at [515, 303] on button "Auto-attach to new orders" at bounding box center [517, 304] width 184 height 39
click at [674, 295] on label at bounding box center [674, 295] width 0 height 0
click at [648, 302] on input "checkbox" at bounding box center [641, 302] width 13 height 15
checkbox input "true"
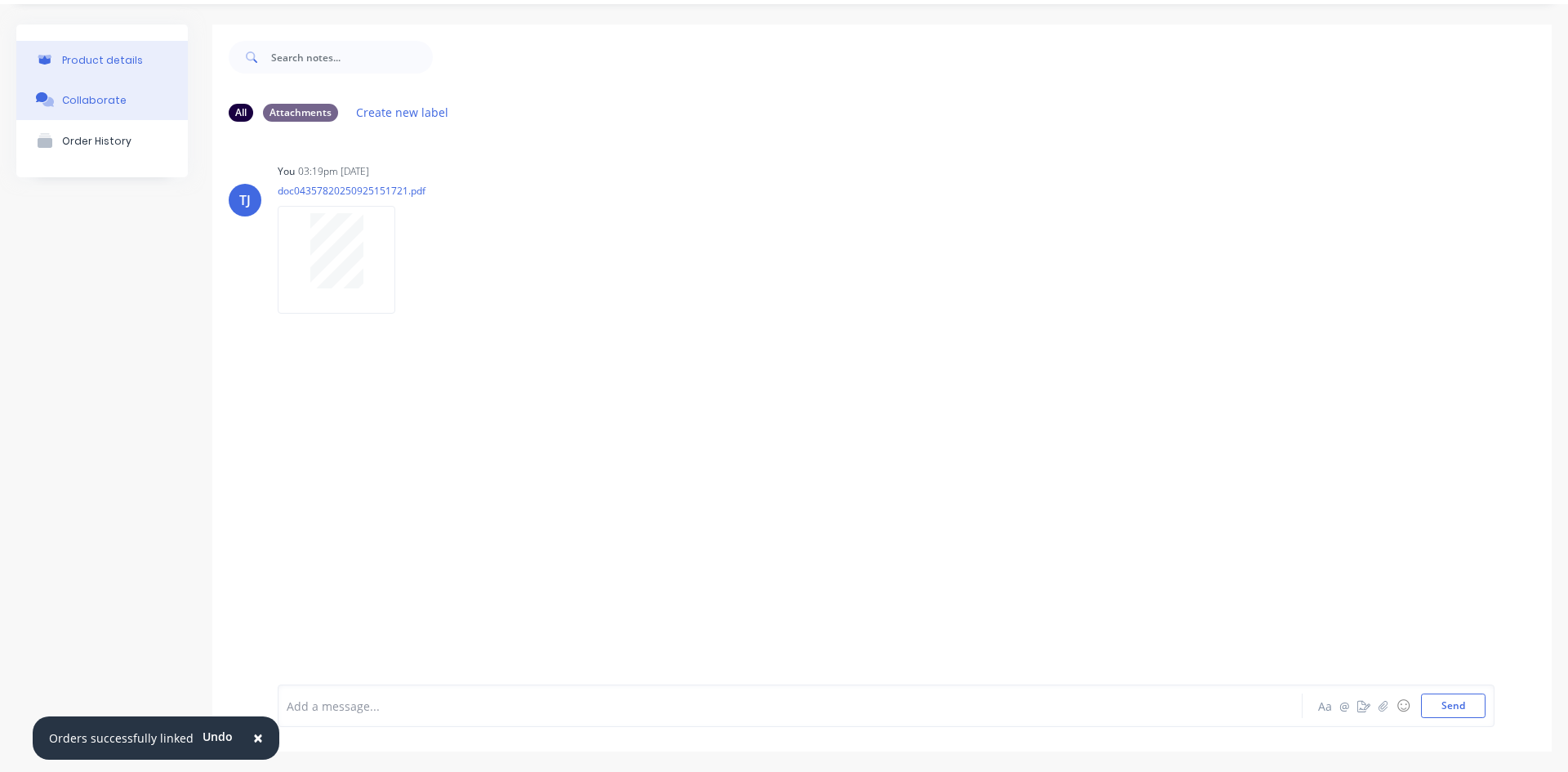
click at [125, 56] on div "Product details" at bounding box center [103, 60] width 81 height 13
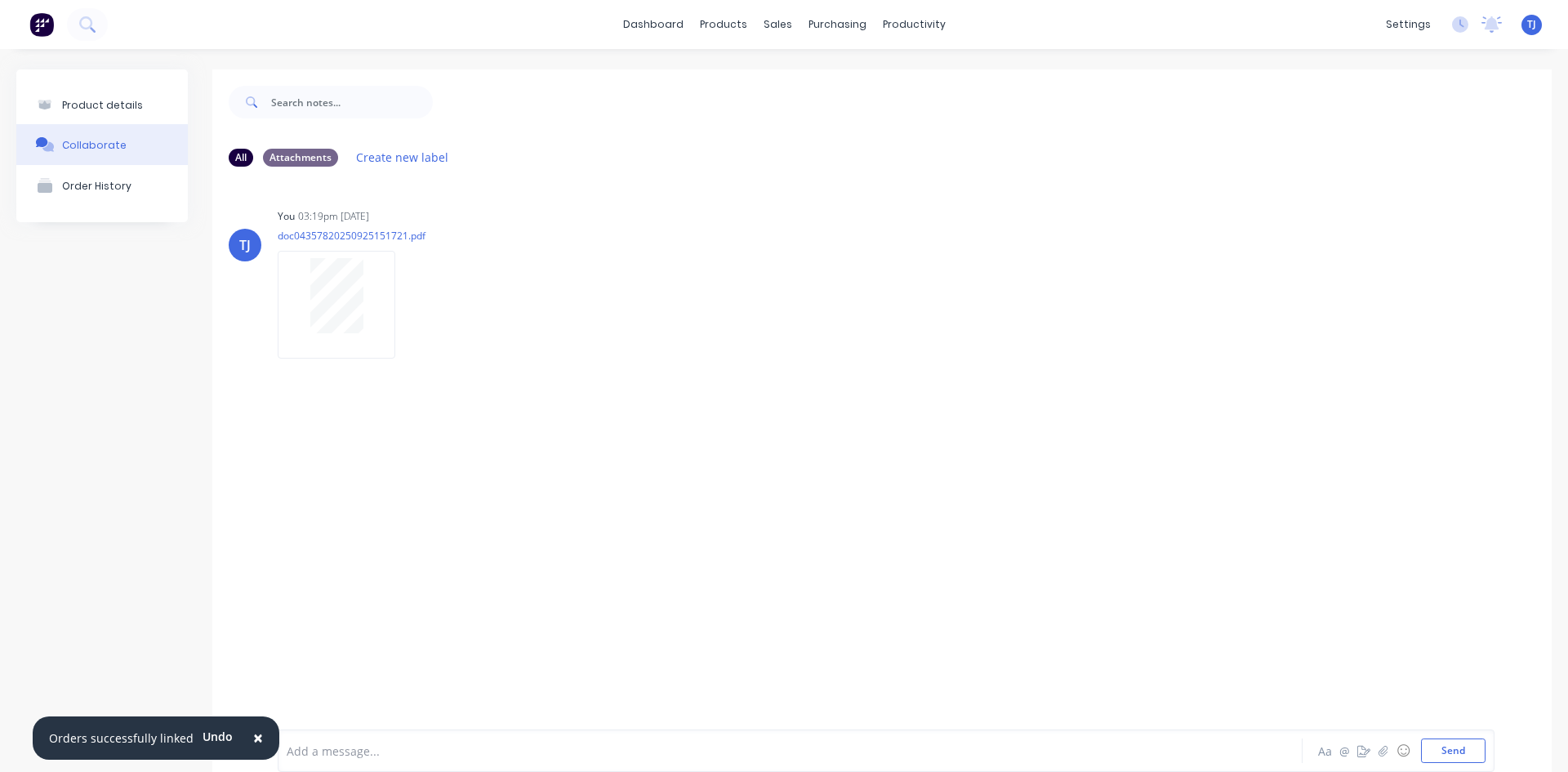
type textarea "x"
